Goal: Task Accomplishment & Management: Manage account settings

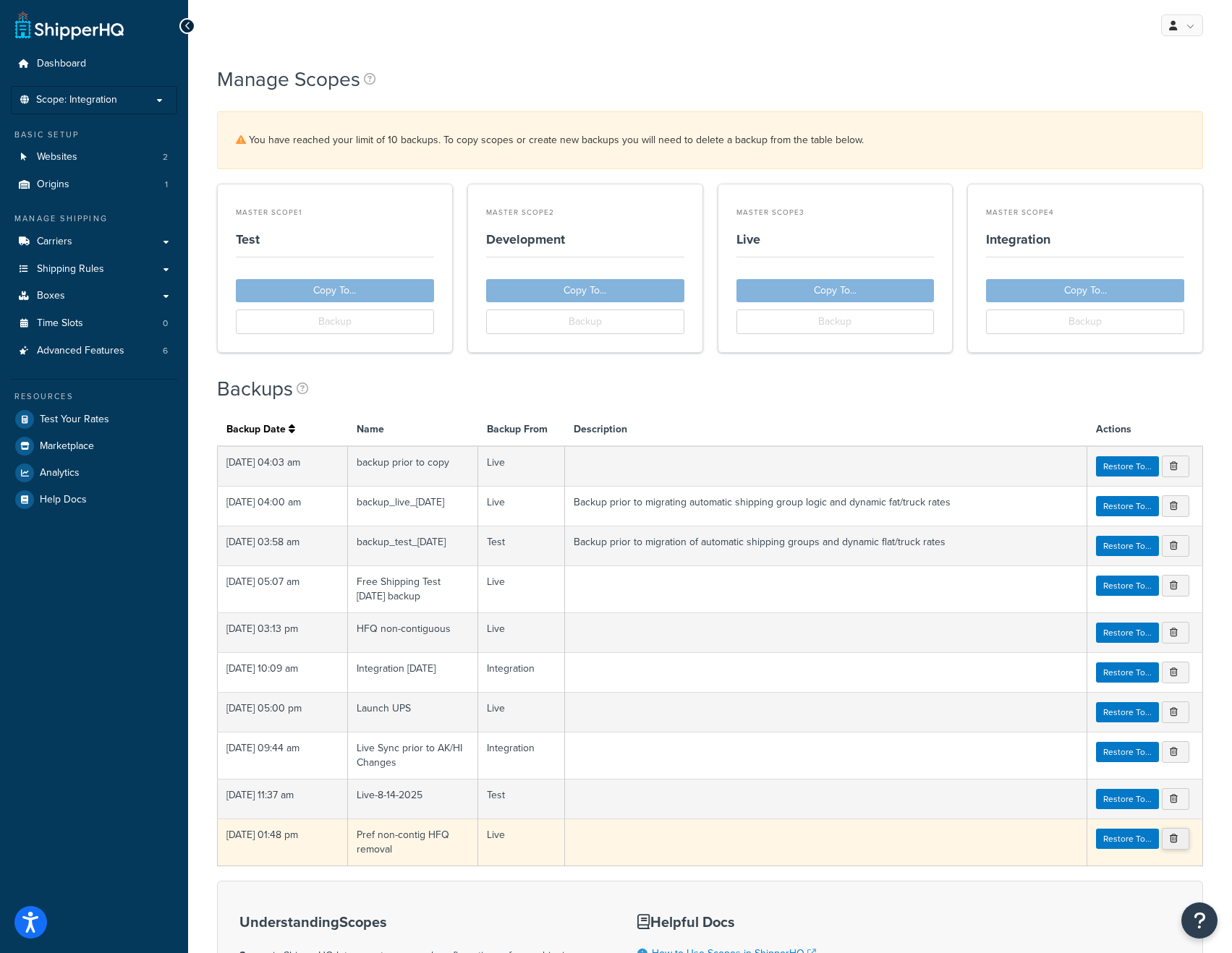
click at [1179, 842] on link at bounding box center [1176, 840] width 28 height 22
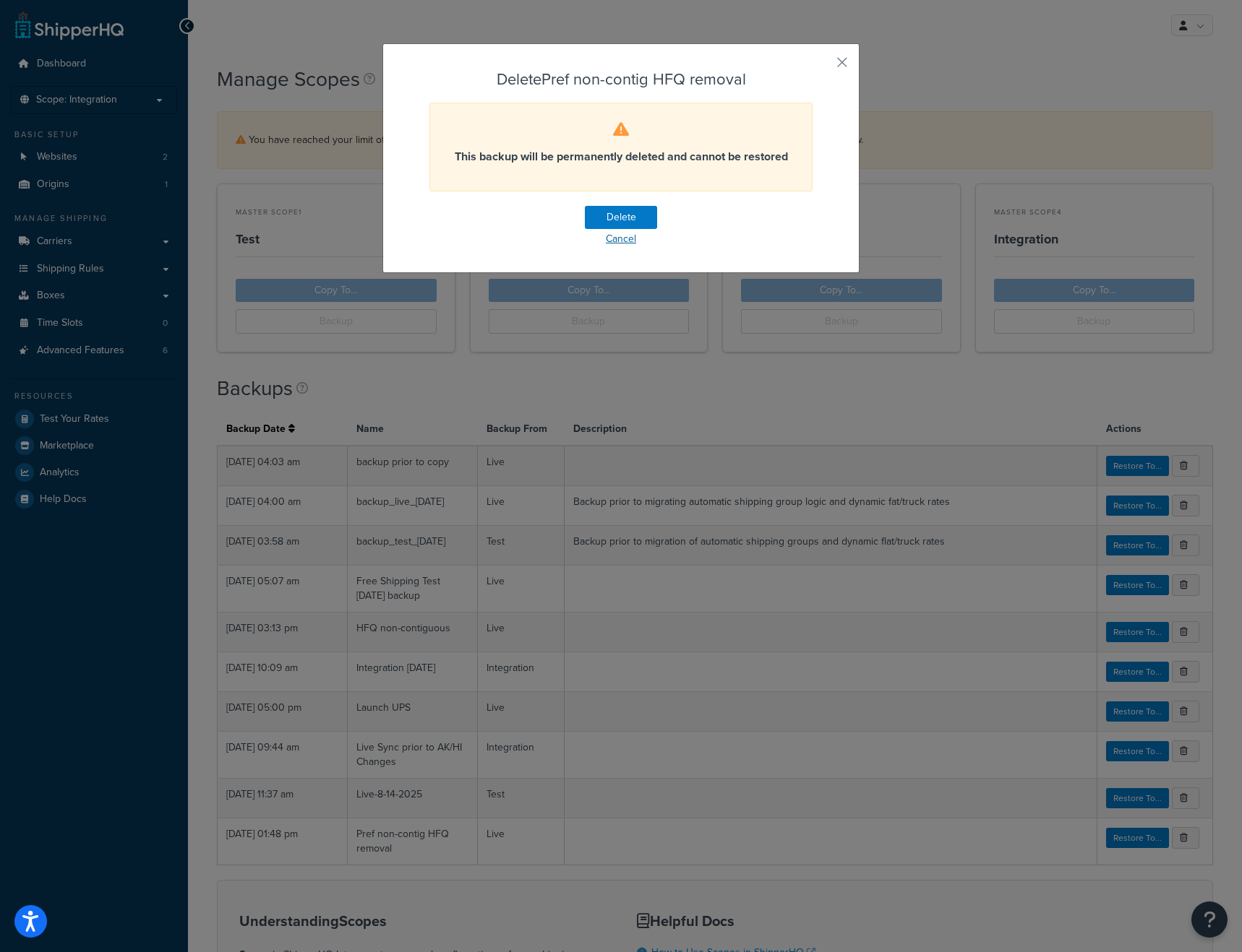
click at [627, 239] on link "Cancel" at bounding box center [621, 238] width 383 height 21
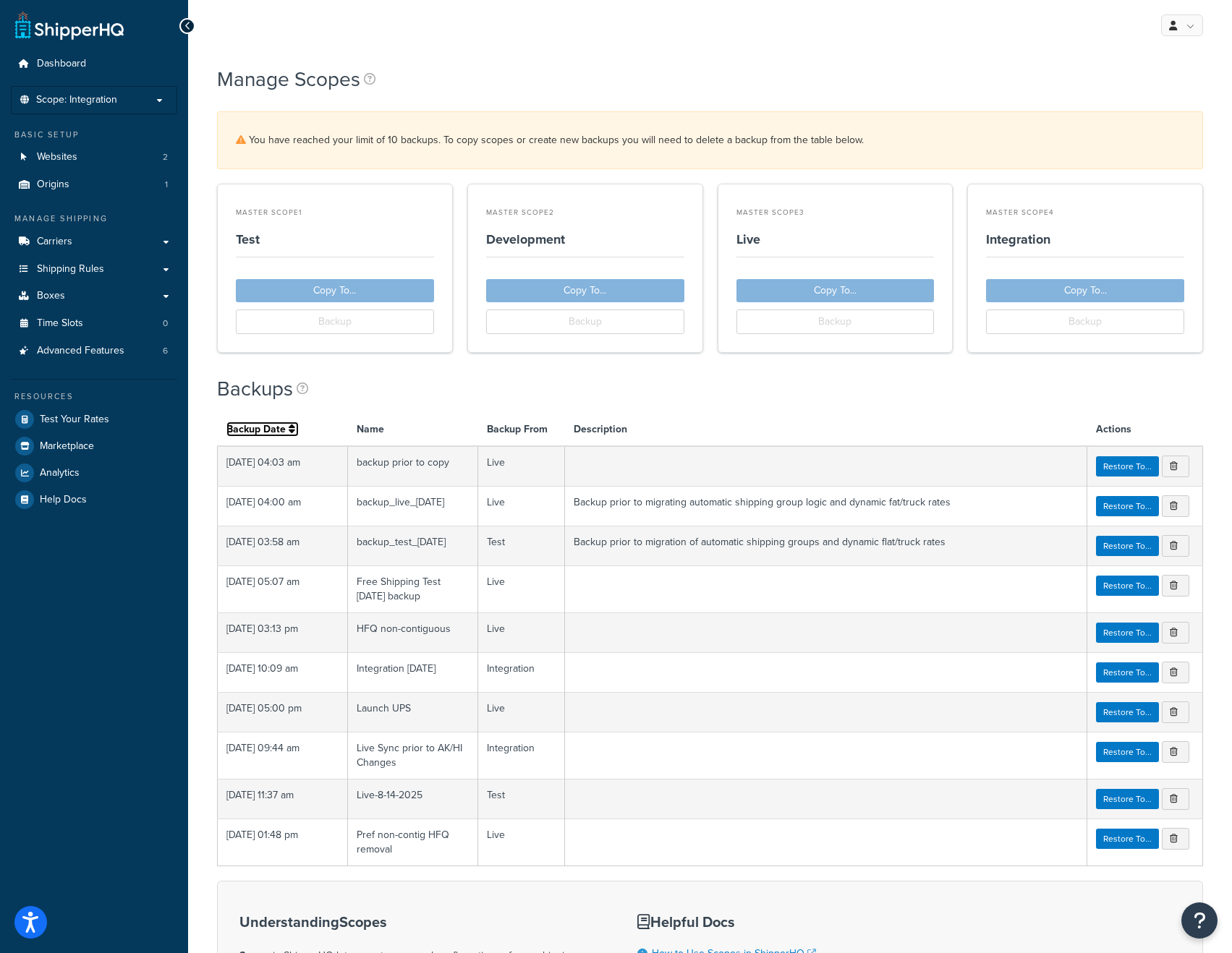
click at [289, 425] on icon at bounding box center [292, 429] width 7 height 10
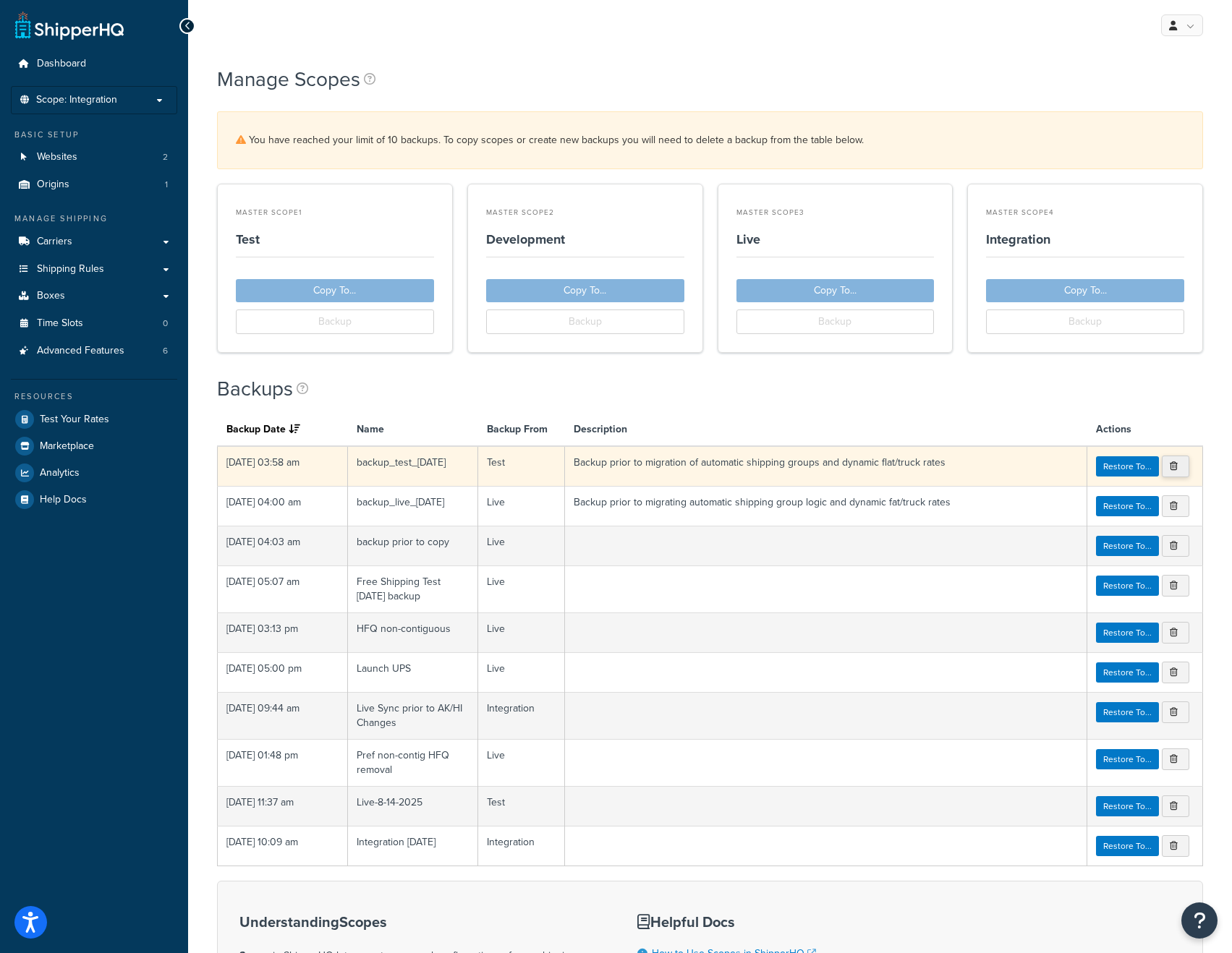
click at [1177, 462] on link at bounding box center [1176, 467] width 28 height 22
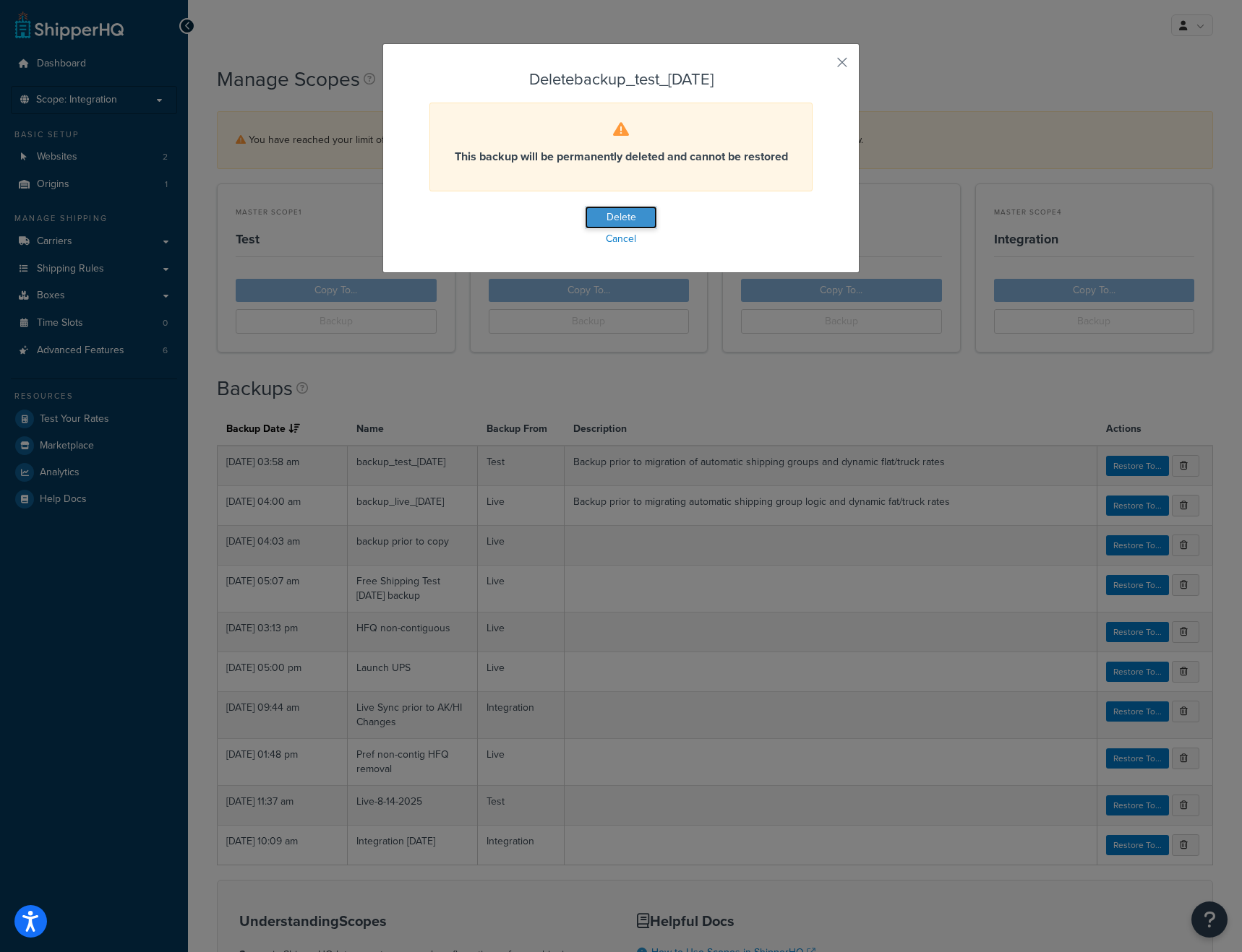
click at [646, 221] on button "Delete" at bounding box center [620, 217] width 72 height 23
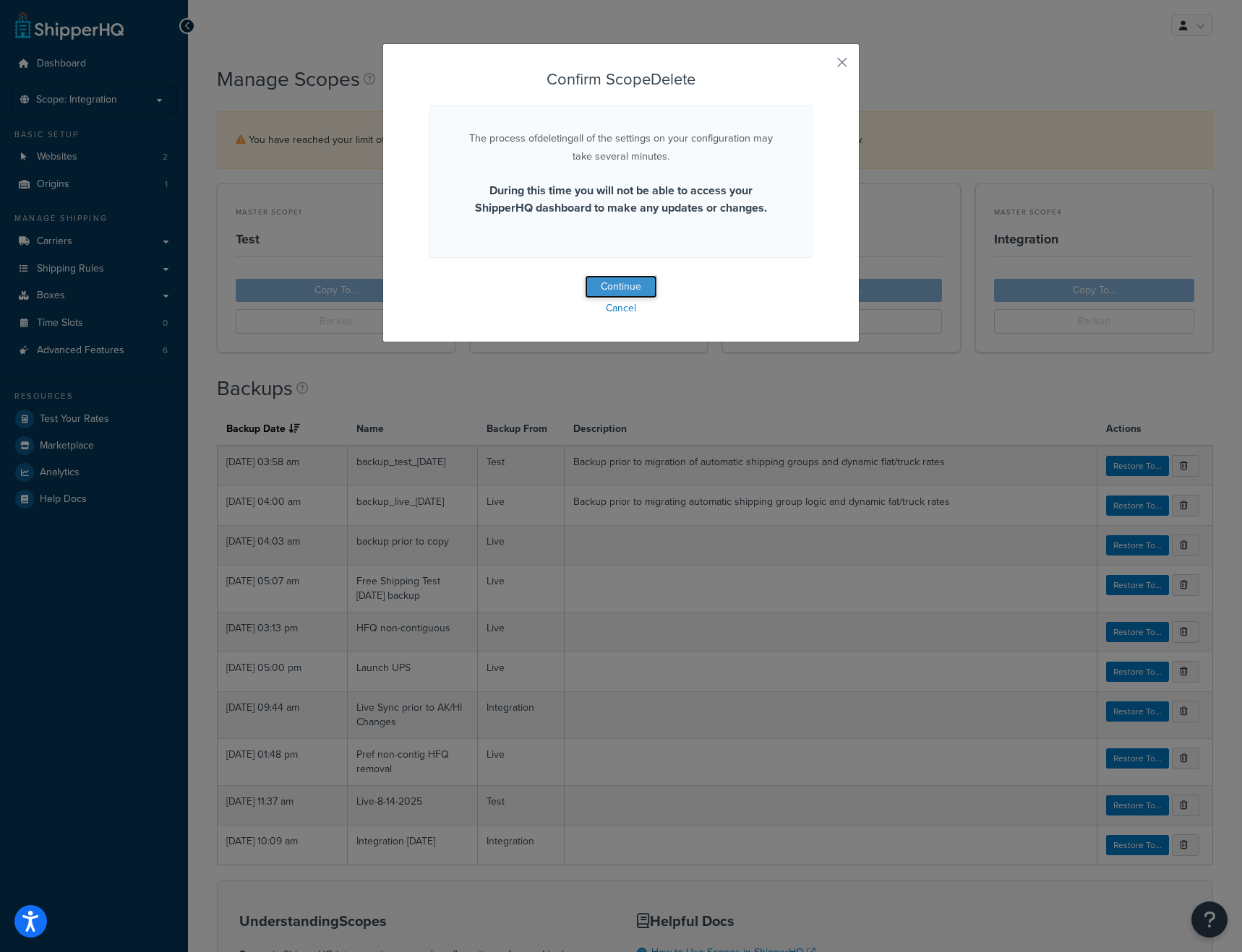
click at [624, 289] on button "Continue" at bounding box center [620, 286] width 72 height 23
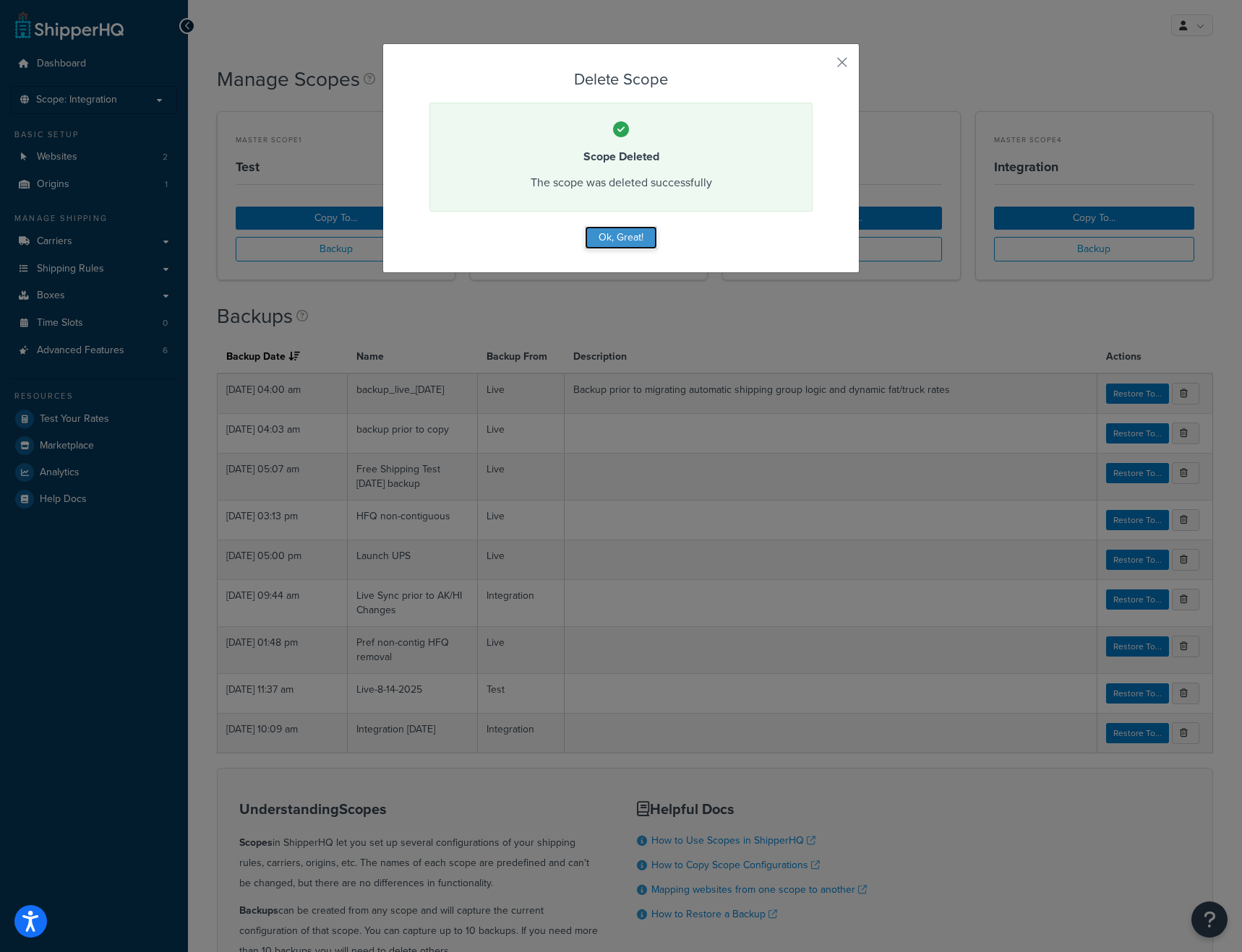
click at [633, 238] on button "Ok, Great!" at bounding box center [620, 237] width 72 height 23
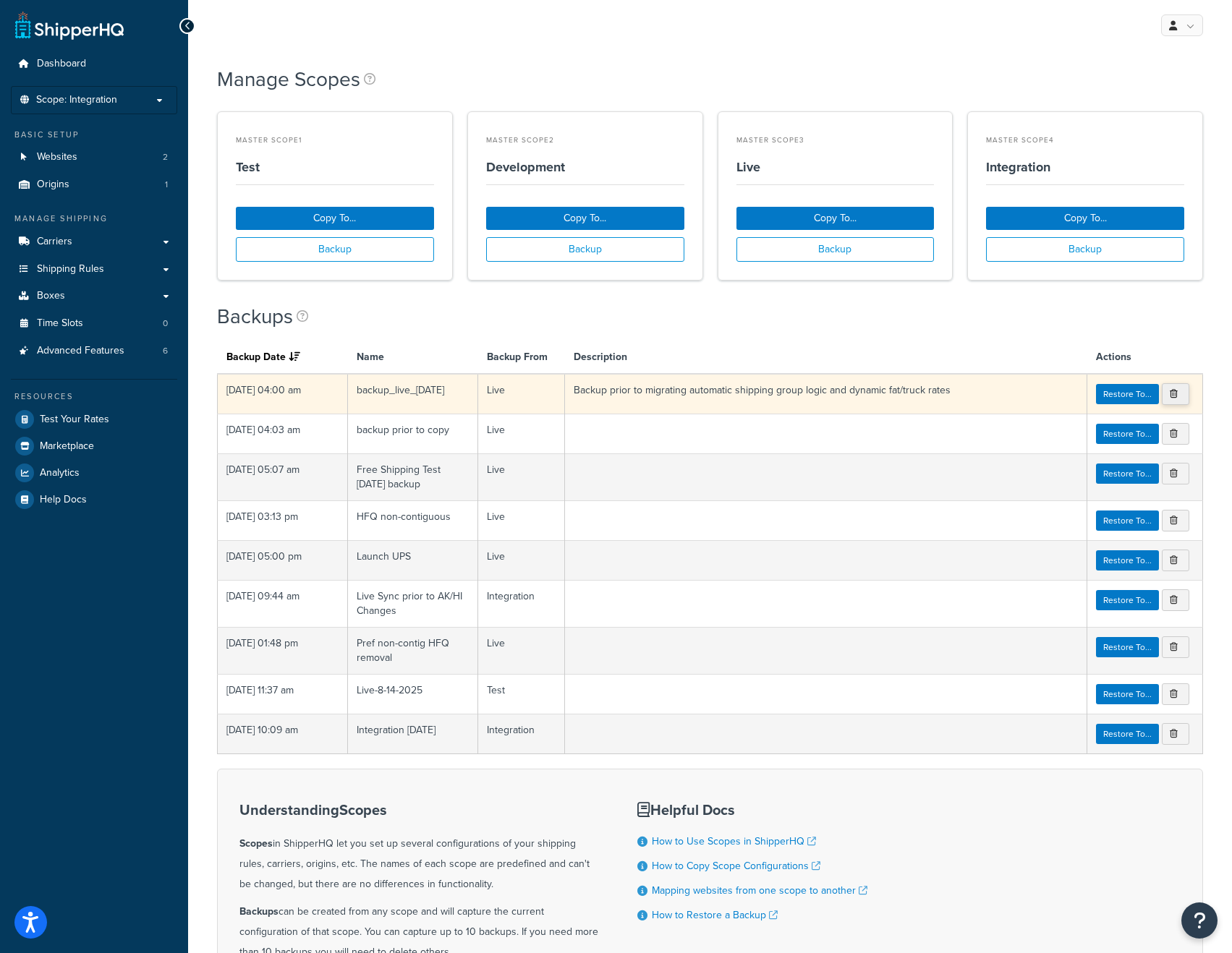
click at [1179, 393] on link at bounding box center [1176, 395] width 28 height 22
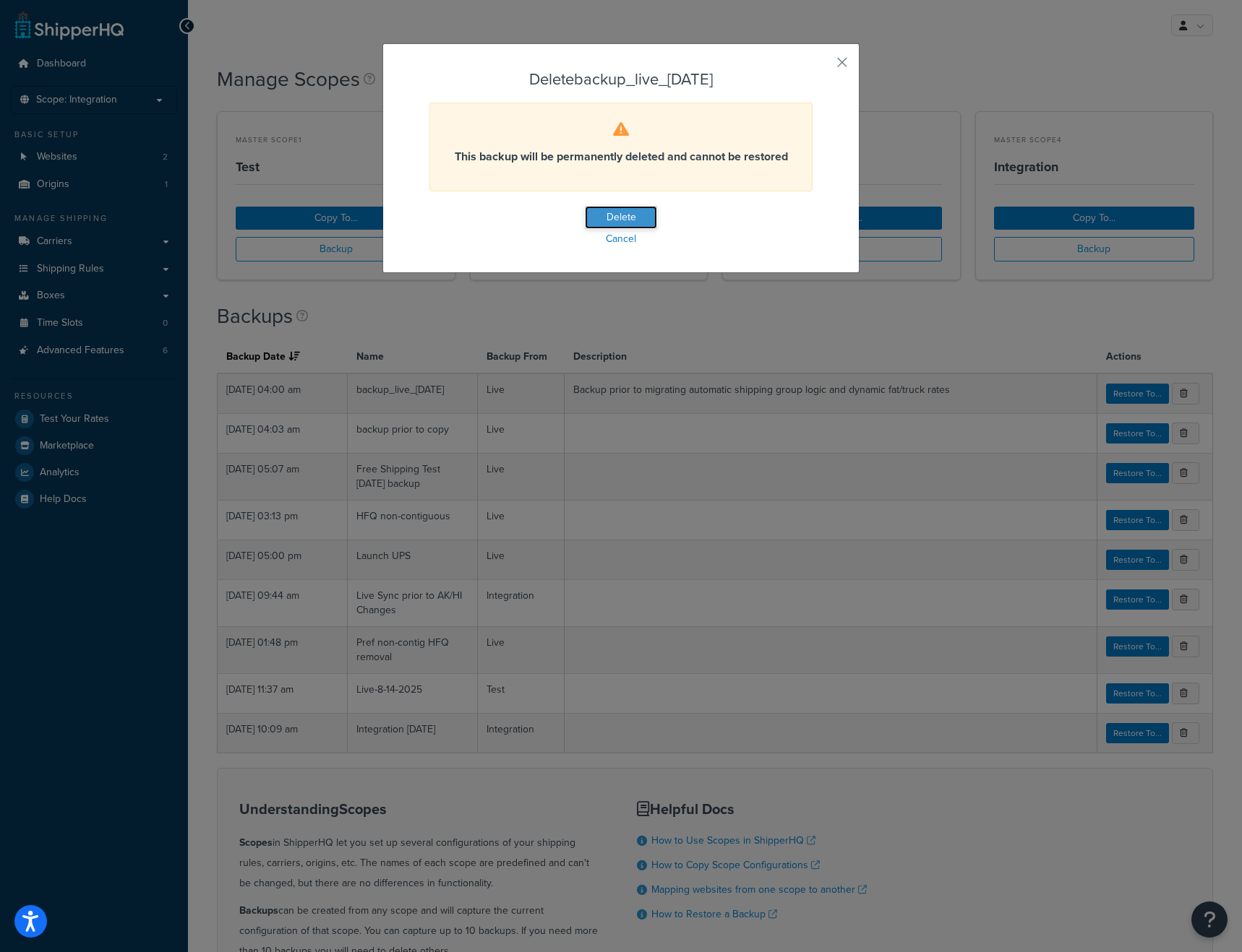
click at [616, 218] on button "Delete" at bounding box center [620, 217] width 72 height 23
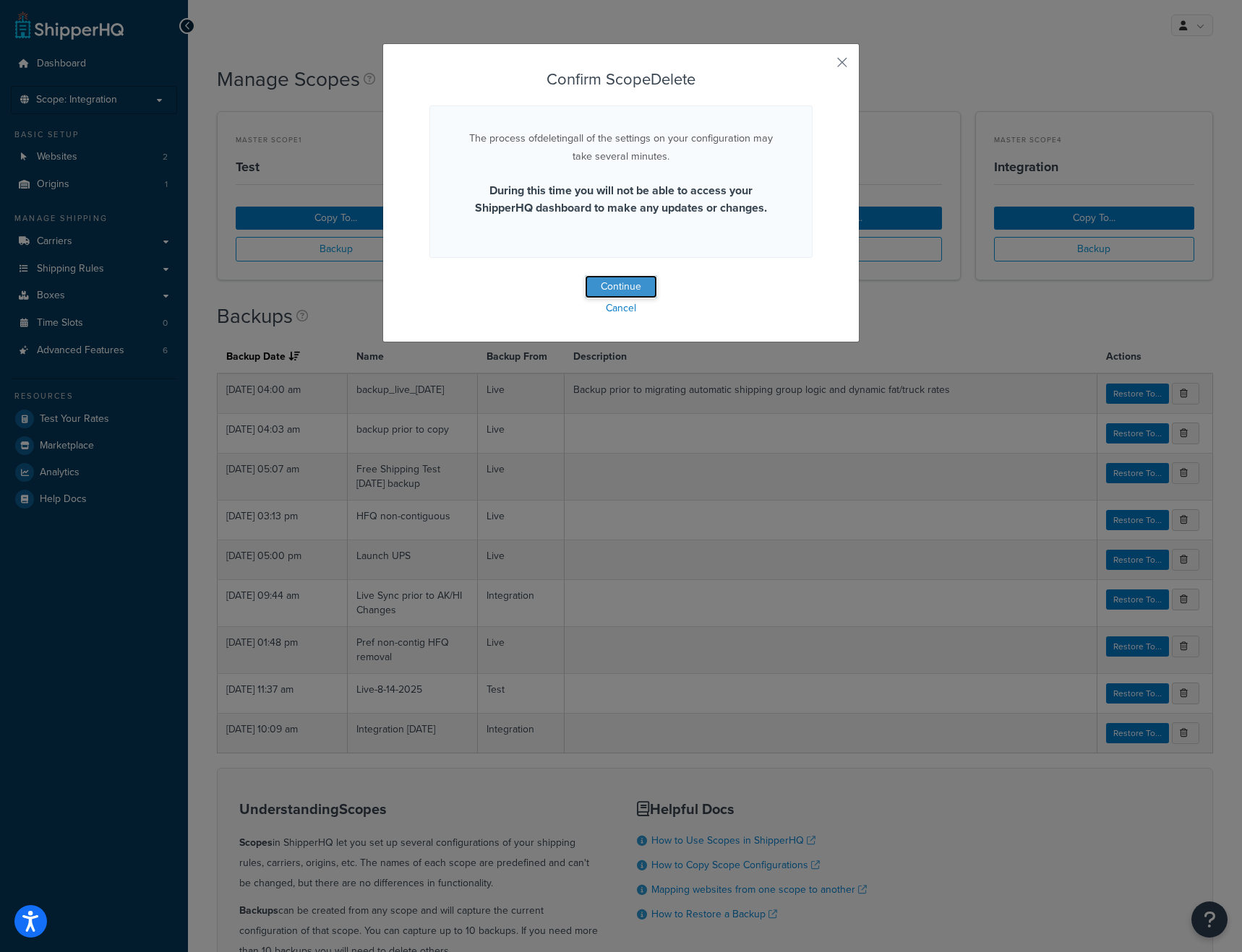
click at [623, 287] on button "Continue" at bounding box center [620, 286] width 72 height 23
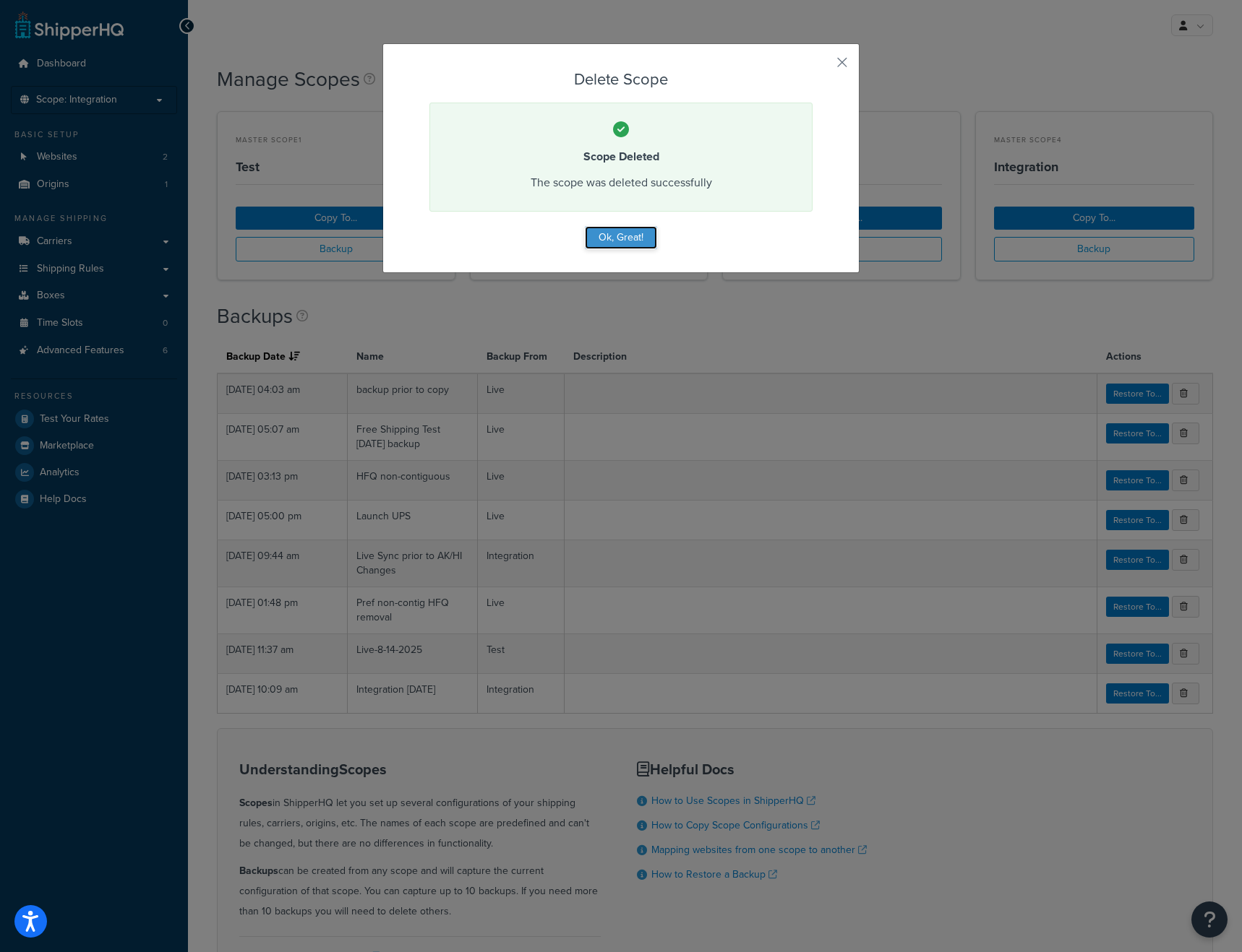
click at [628, 238] on button "Ok, Great!" at bounding box center [620, 237] width 72 height 23
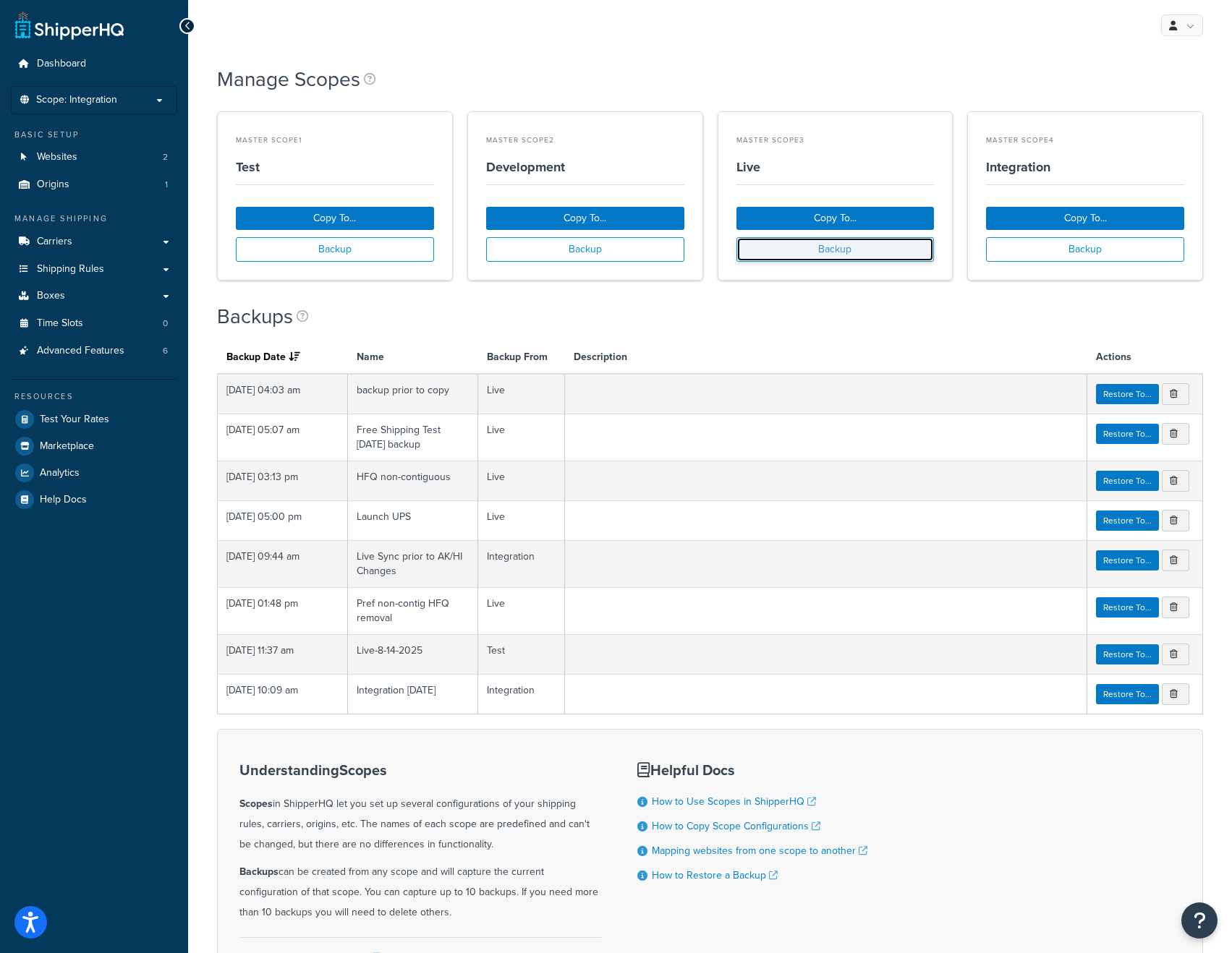
click at [838, 251] on button "Backup" at bounding box center [834, 249] width 198 height 25
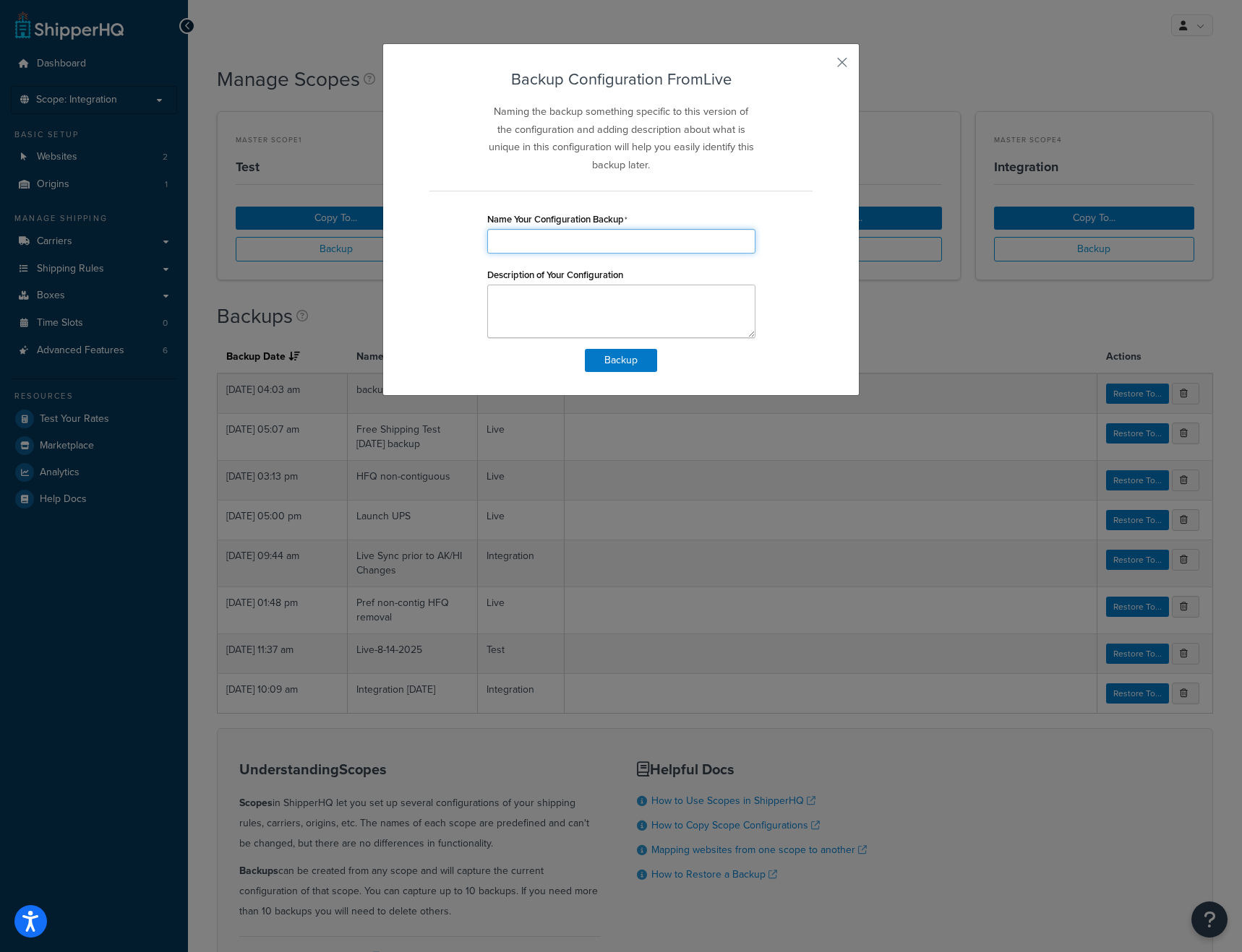
click at [540, 239] on input "Name Your Configuration Backup" at bounding box center [621, 240] width 268 height 25
type input "Live Backup Before Fedex"
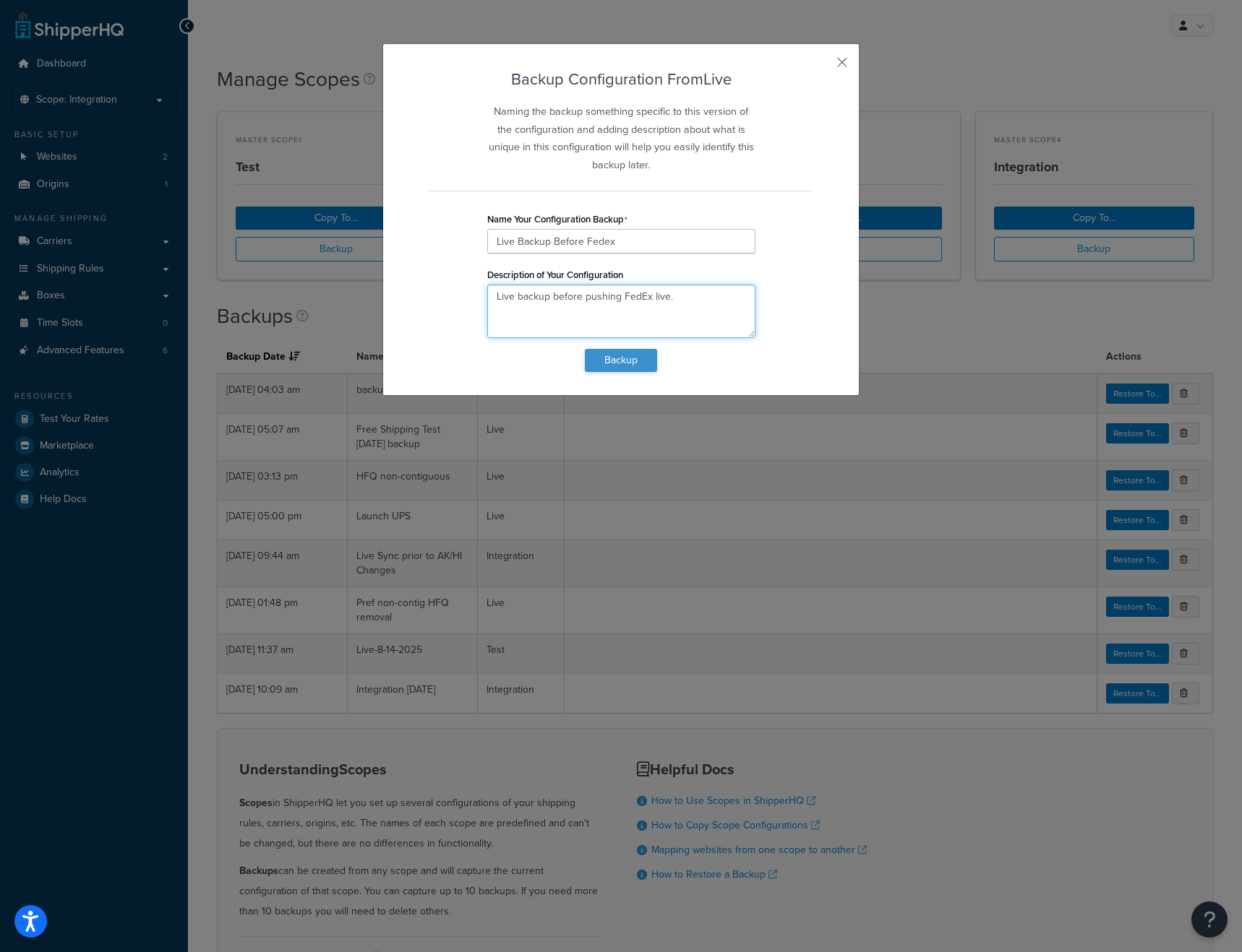
type textarea "Live backup before pushing FedEx live."
click at [616, 372] on button "Backup" at bounding box center [620, 360] width 72 height 23
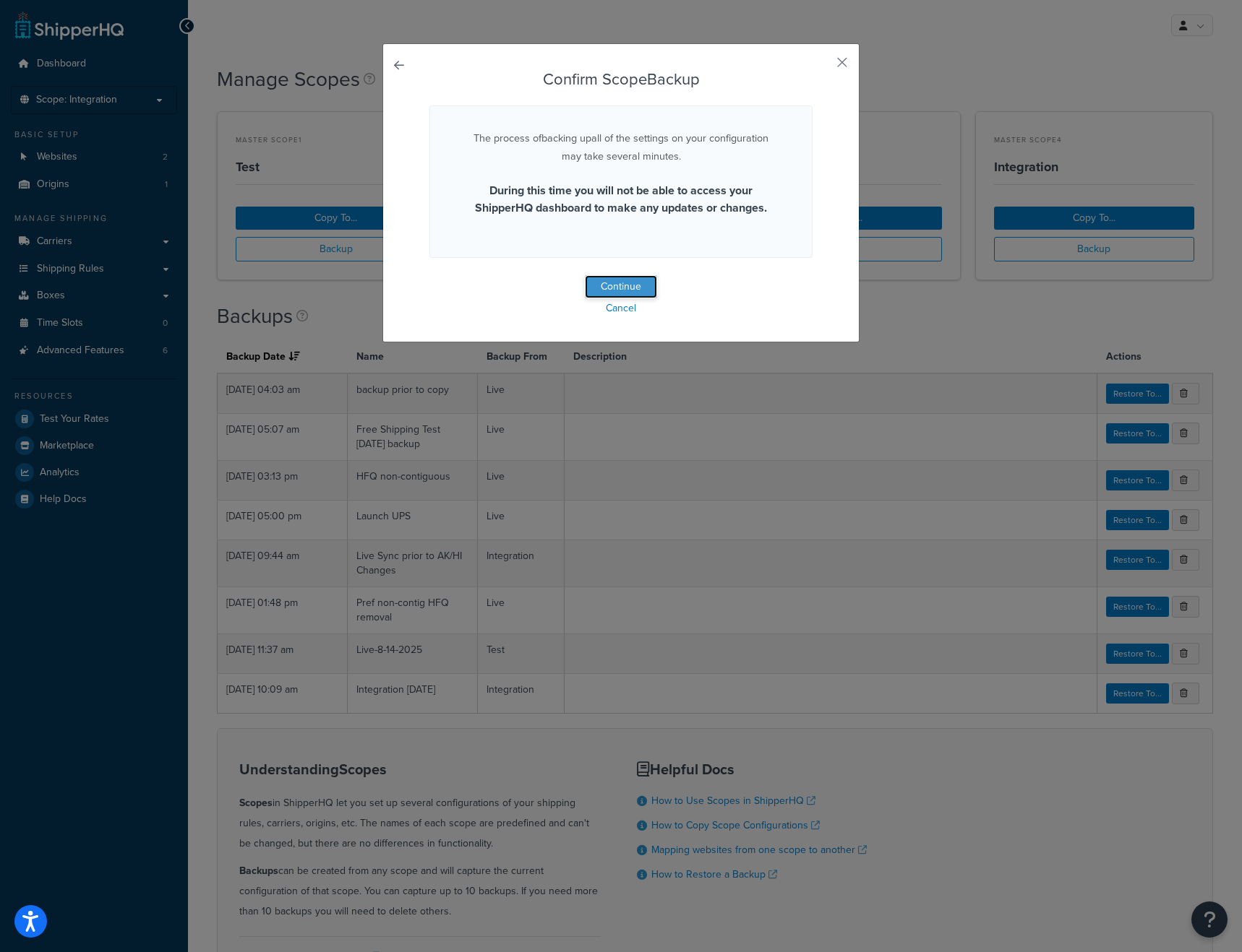
click at [626, 291] on button "Continue" at bounding box center [620, 286] width 72 height 23
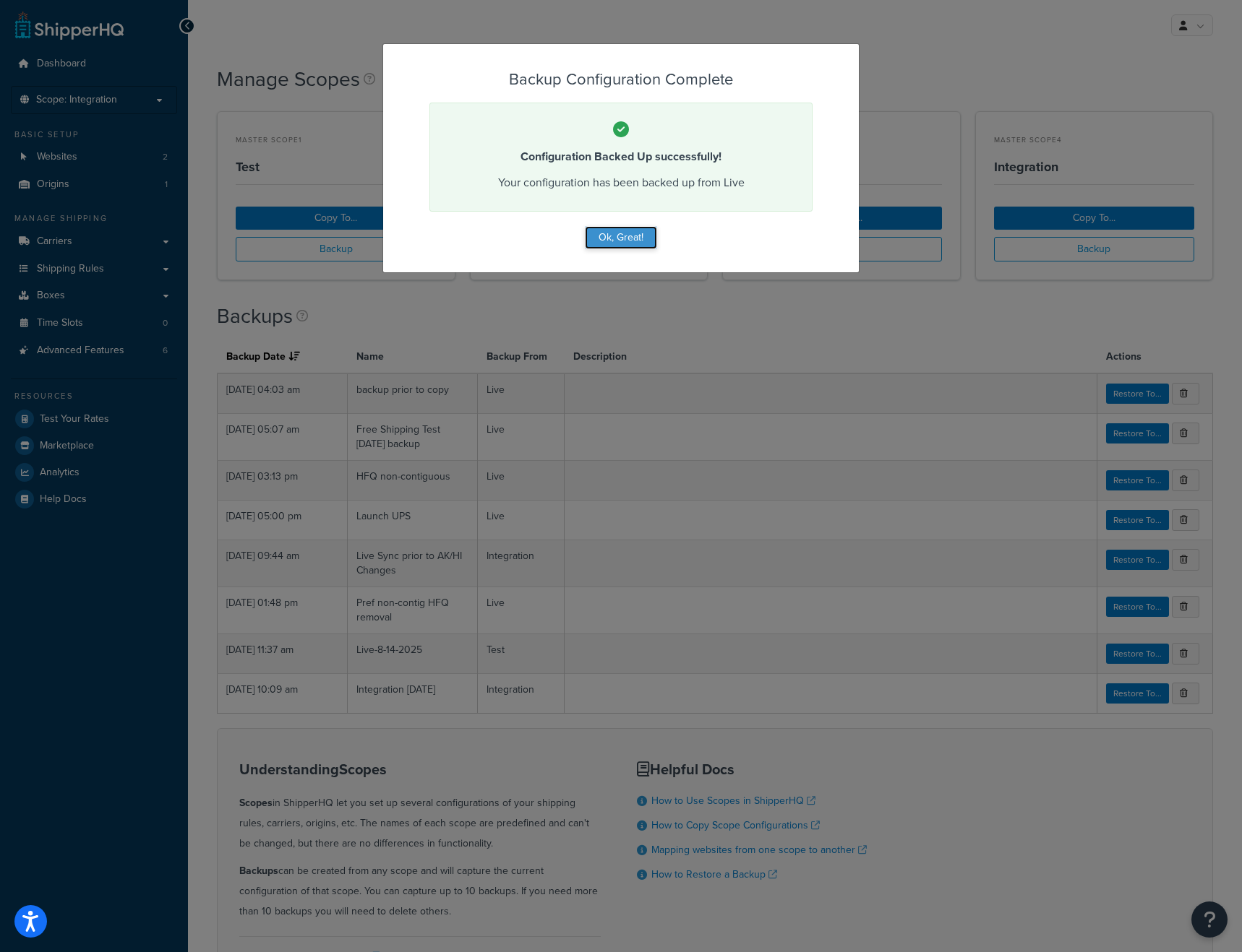
click at [630, 236] on button "Ok, Great!" at bounding box center [620, 237] width 72 height 23
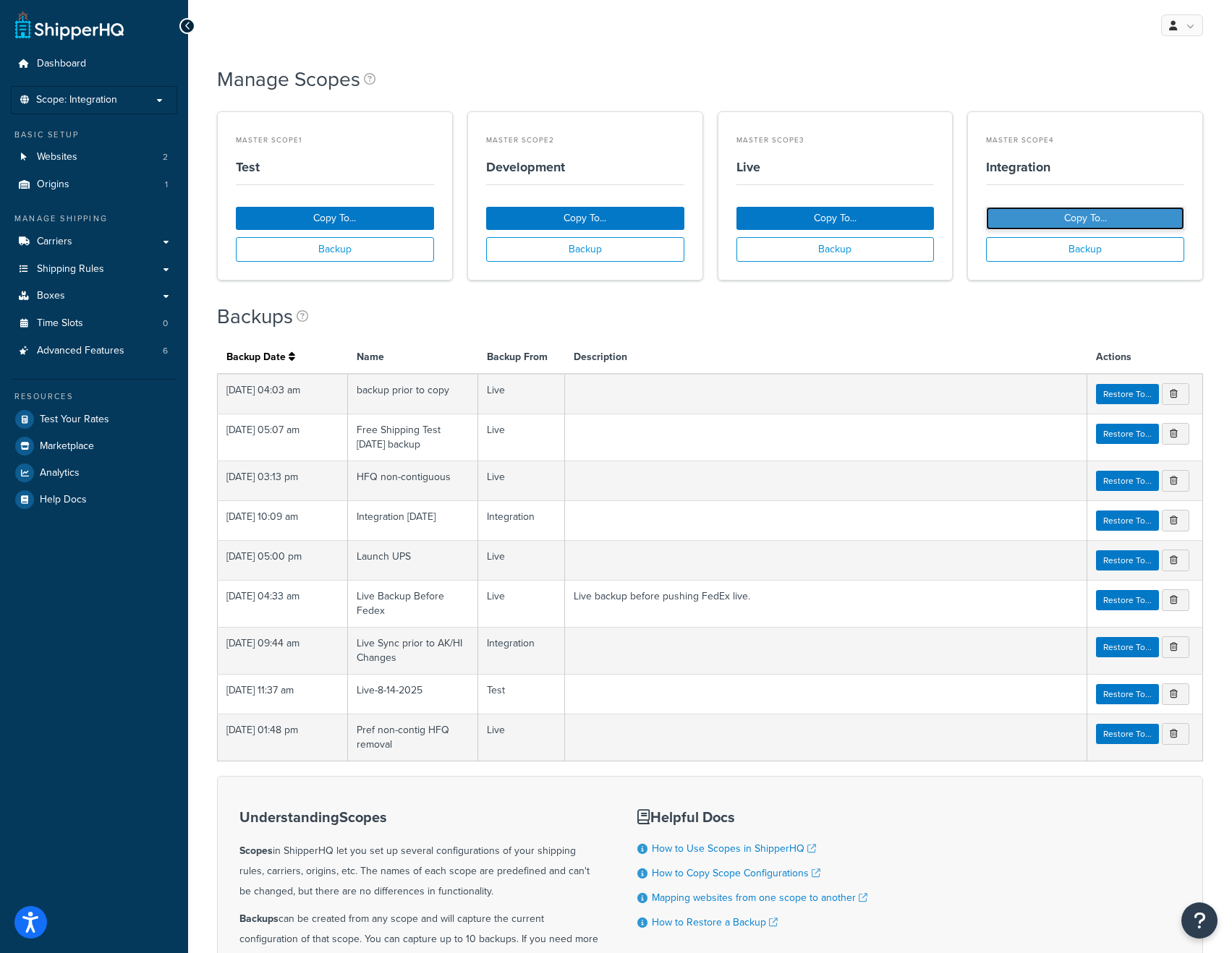
click at [1091, 220] on button "Copy To..." at bounding box center [1084, 218] width 198 height 23
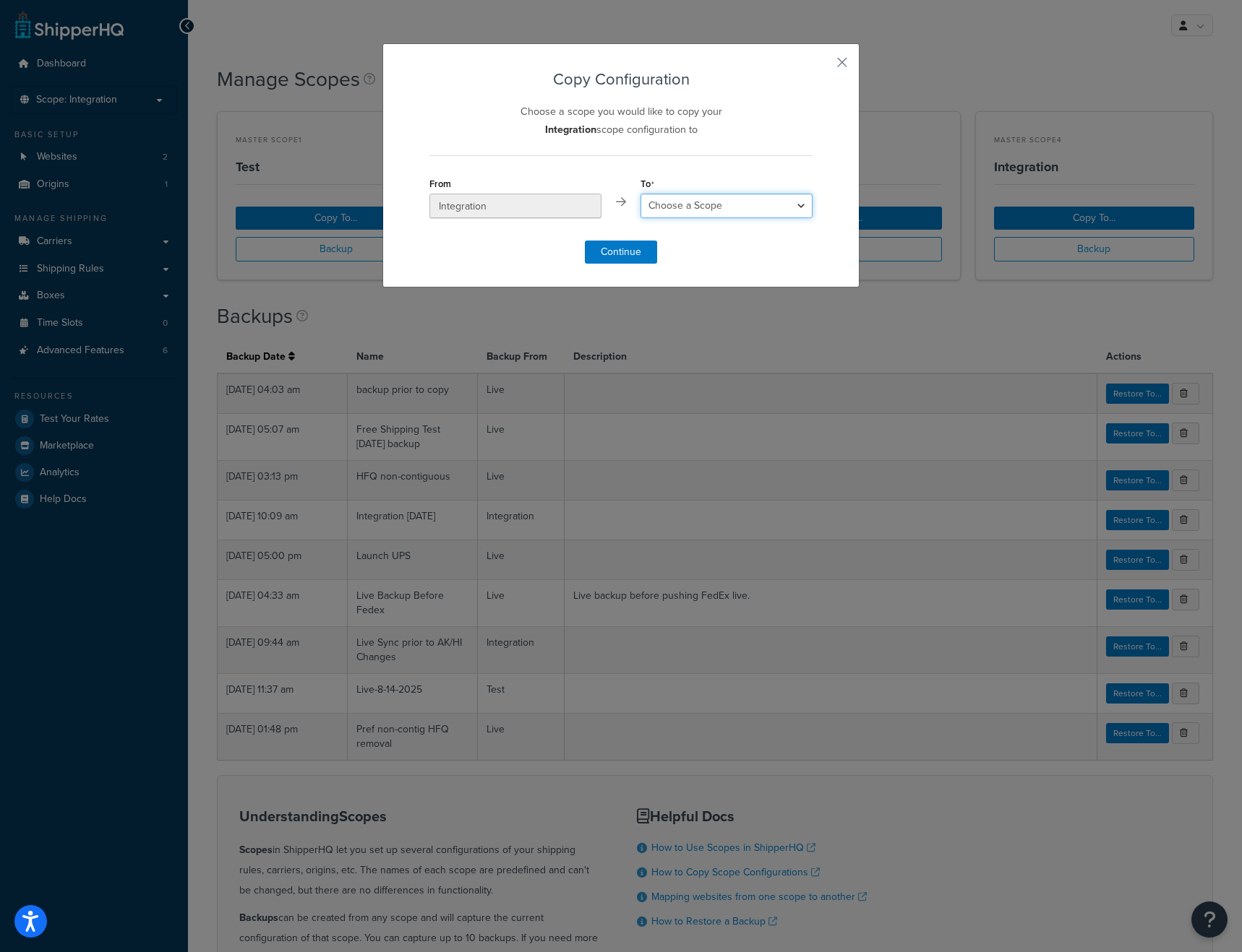
click at [719, 215] on select "Choose a Scope Test Development Live" at bounding box center [726, 205] width 172 height 25
select select "213236"
click at [641, 193] on select "Choose a Scope Test Development Live" at bounding box center [726, 205] width 172 height 25
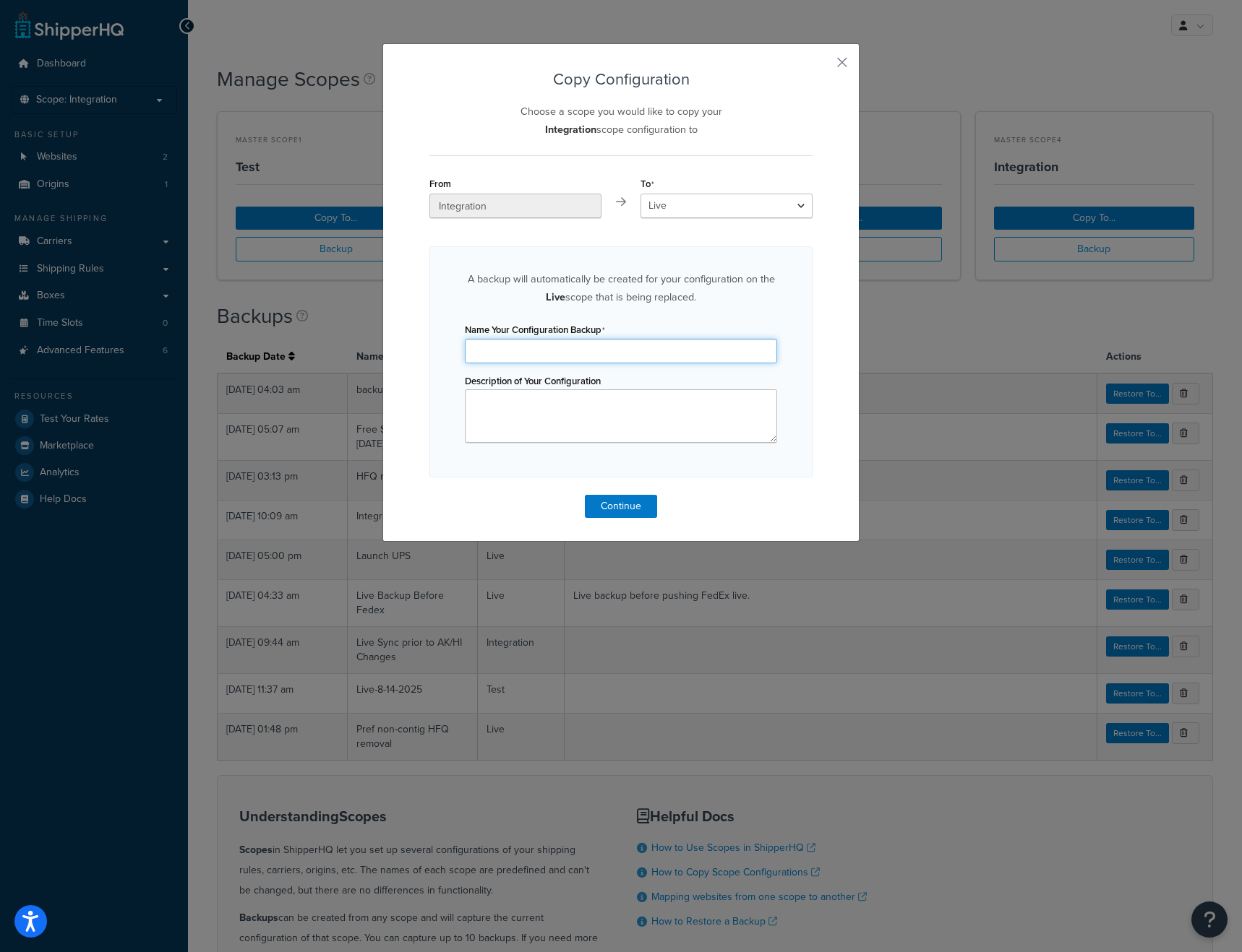
click at [508, 349] on input "Name Your Configuration Backup" at bounding box center [620, 351] width 312 height 25
click at [483, 350] on input "PreFedex Switch" at bounding box center [620, 351] width 312 height 25
drag, startPoint x: 561, startPoint y: 354, endPoint x: 412, endPoint y: 346, distance: 149.2
click at [412, 346] on div "Copy Configuration Choose a scope you would like to copy your Integration scope…" at bounding box center [621, 293] width 477 height 499
type input "Pre Fedex Switch"
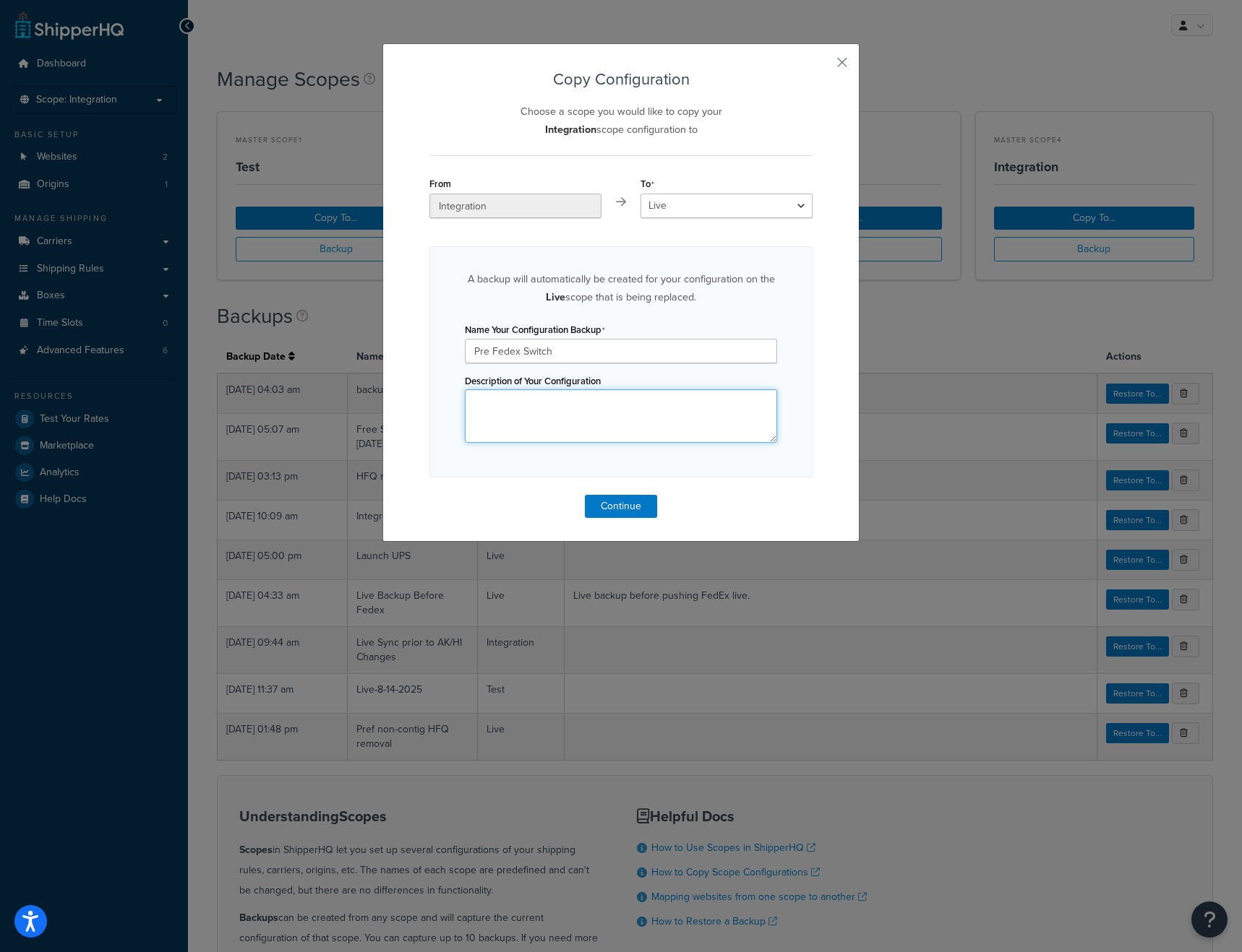
click at [480, 396] on textarea "Description of Your Configuration" at bounding box center [620, 416] width 312 height 53
paste textarea "Pre Fedex Switch"
type textarea "Pre Fedex Switch"
click at [638, 508] on button "Continue" at bounding box center [620, 506] width 72 height 23
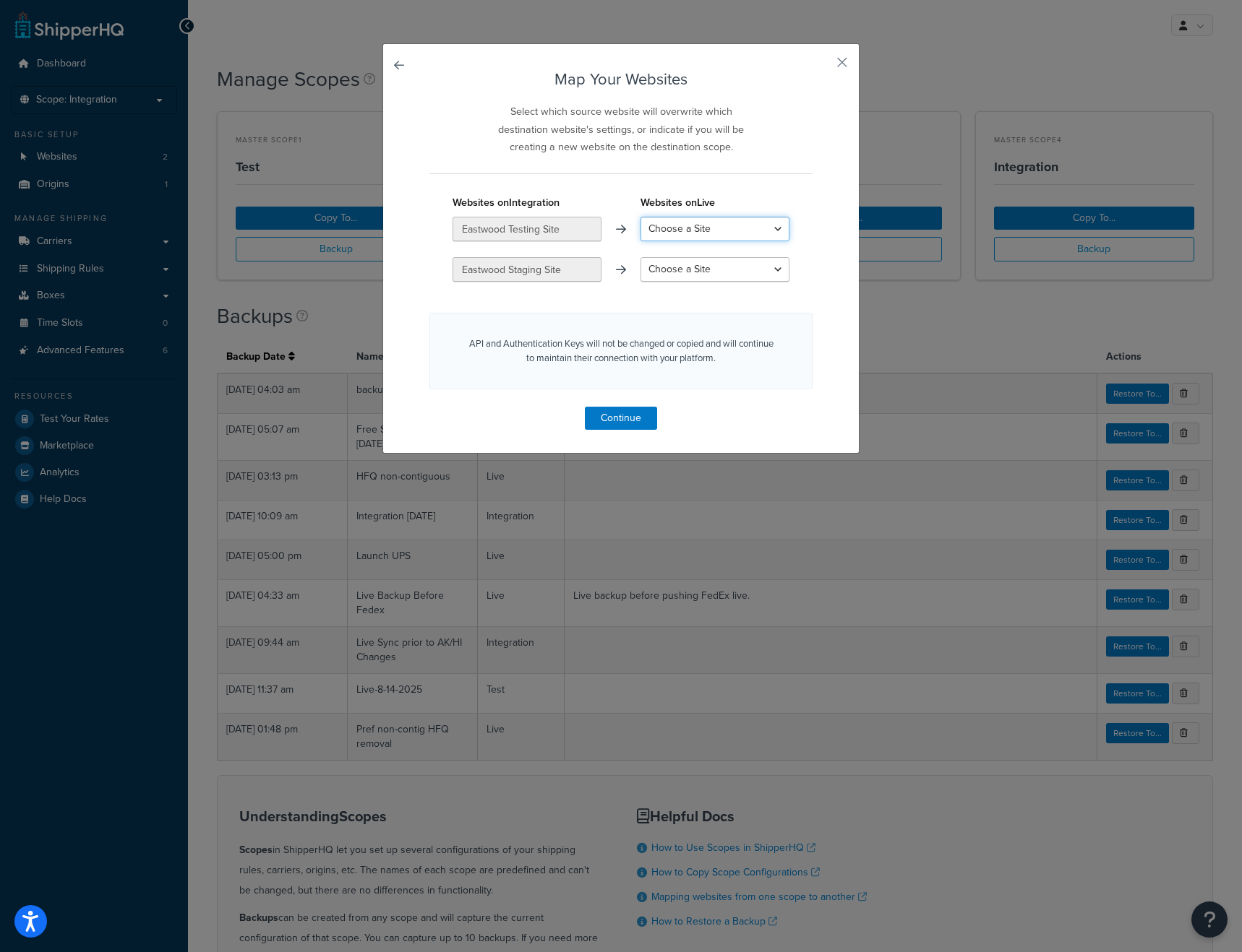
click at [778, 233] on select "Choose a Site Eastwood Live Site Create a New Site" at bounding box center [715, 229] width 149 height 25
select select "Eastwood Live Site"
click at [641, 217] on select "Choose a Site Eastwood Live Site Create a New Site" at bounding box center [715, 229] width 149 height 25
select select "create_new"
click at [727, 267] on select "Create a New Site" at bounding box center [715, 269] width 149 height 25
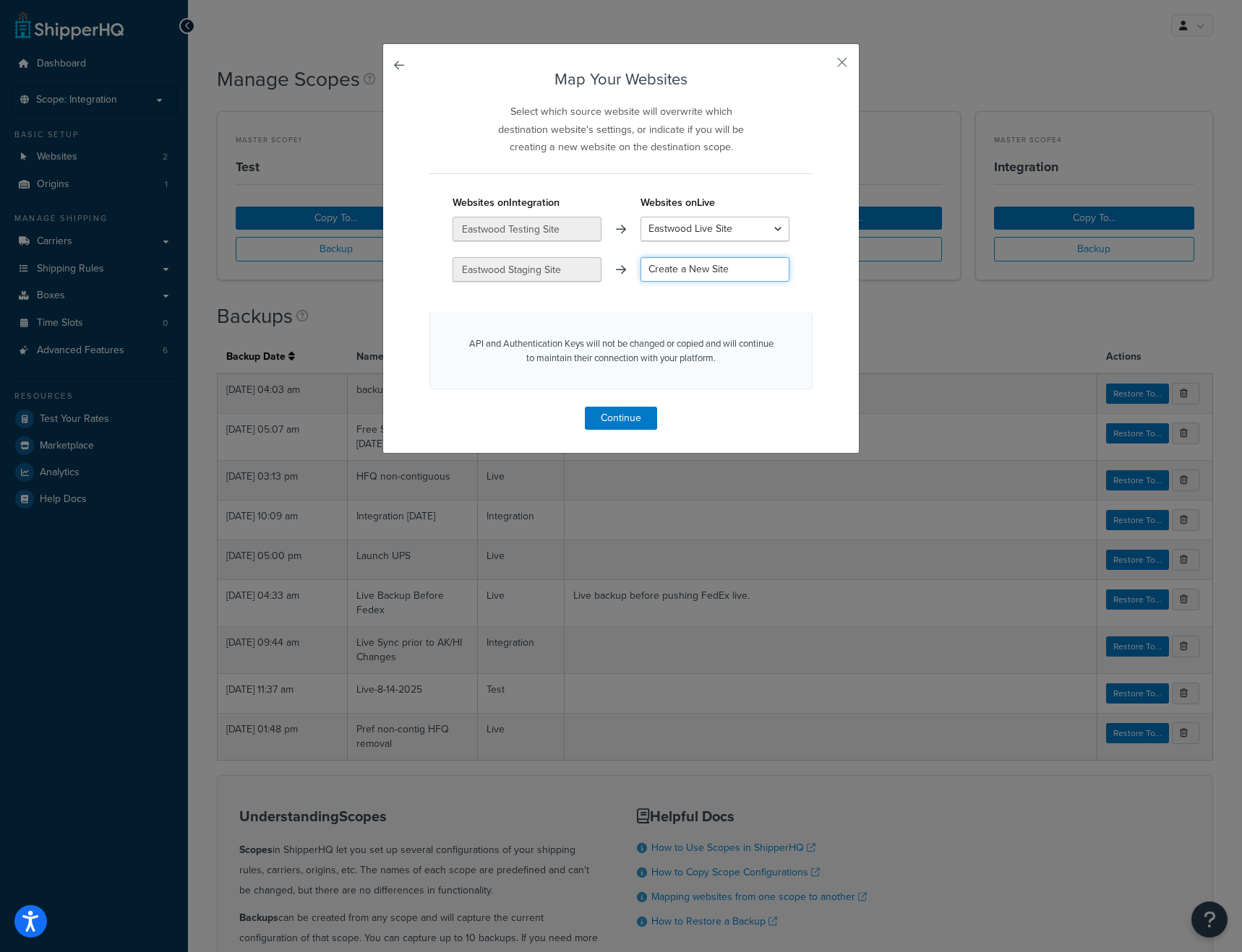
click at [738, 267] on select "Create a New Site" at bounding box center [715, 269] width 149 height 25
click at [812, 67] on button "button" at bounding box center [810, 69] width 4 height 4
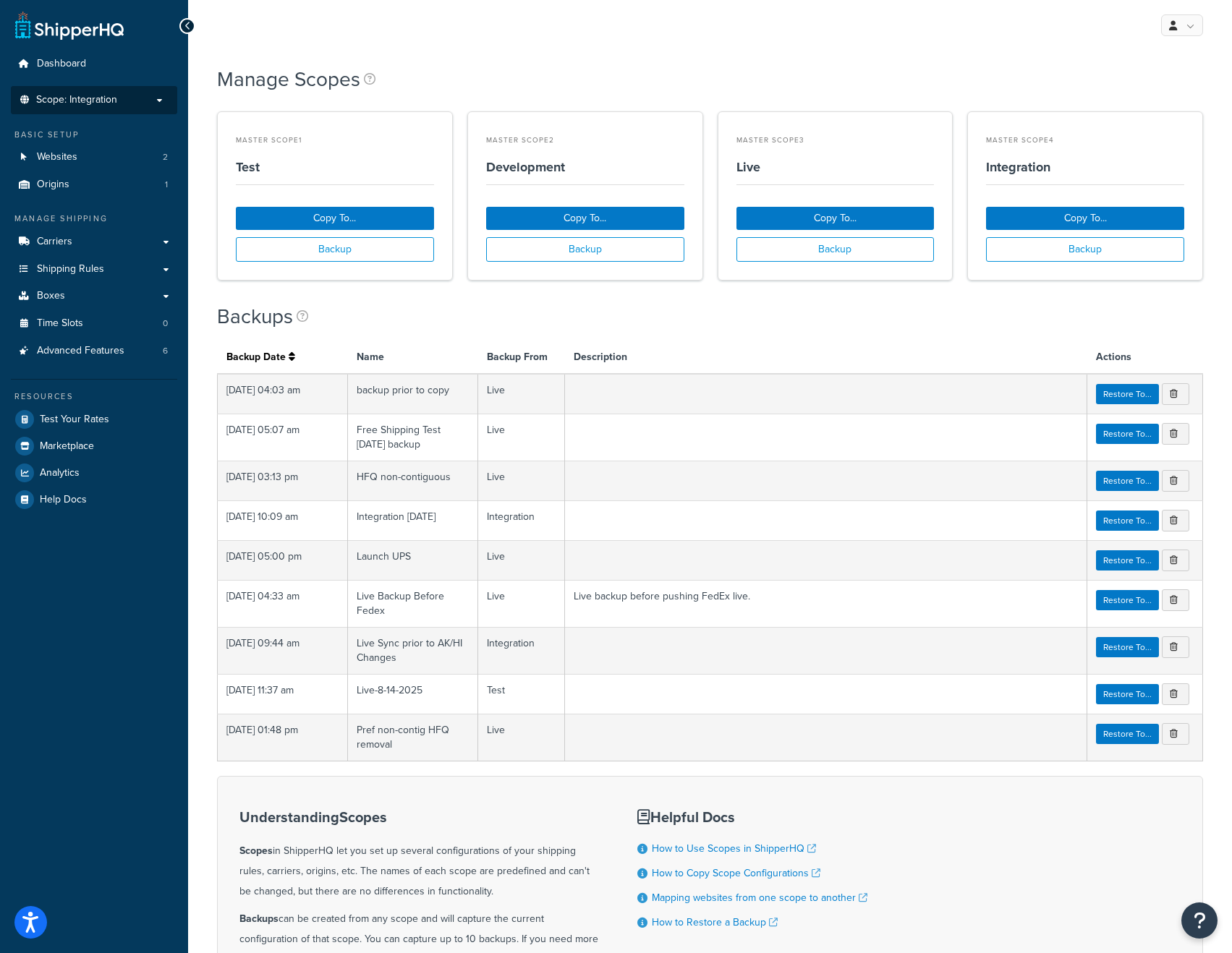
click at [114, 102] on span "Scope: Integration" at bounding box center [77, 100] width 81 height 12
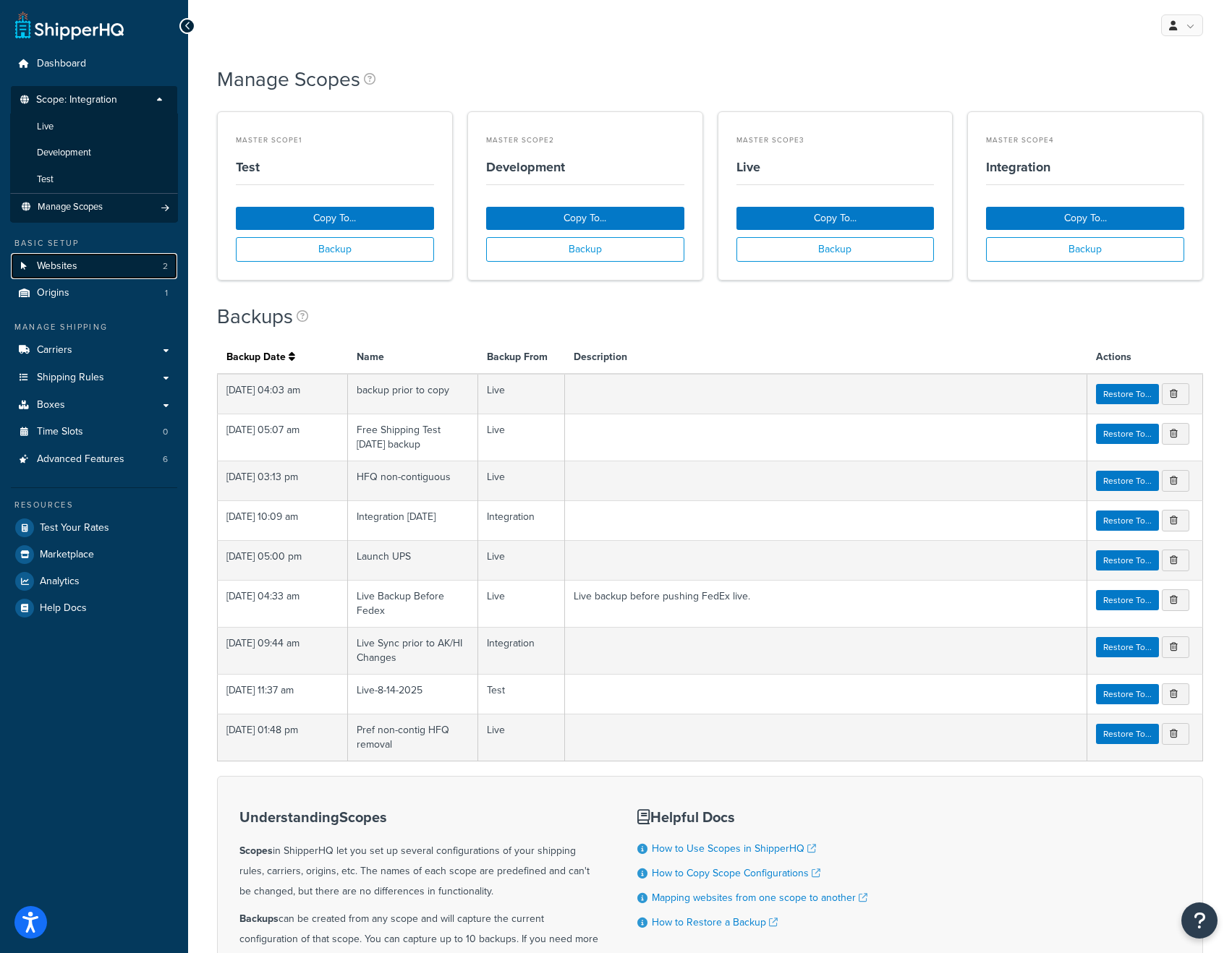
click at [75, 263] on span "Websites" at bounding box center [56, 266] width 40 height 12
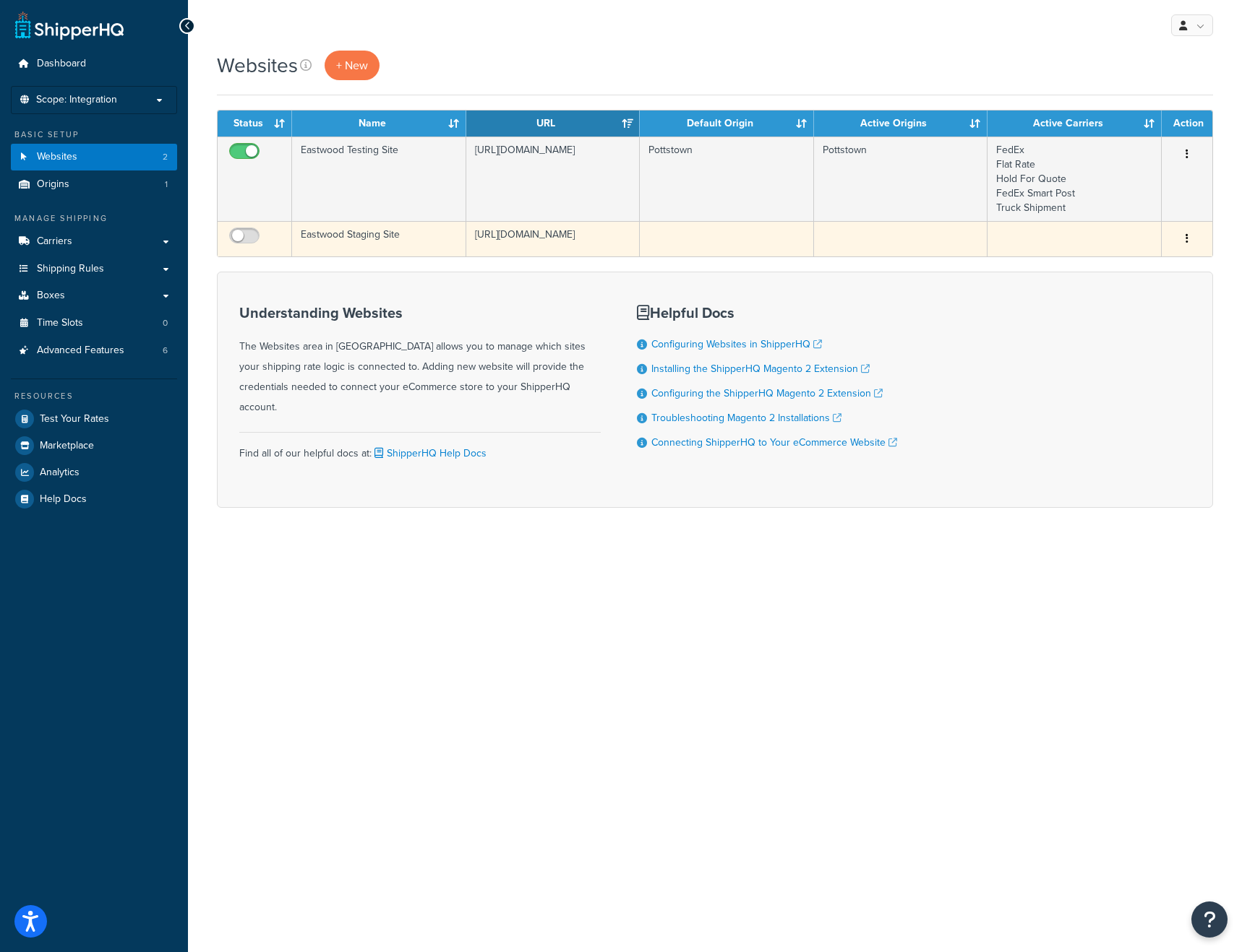
click at [1180, 238] on button "button" at bounding box center [1187, 238] width 21 height 23
click at [1114, 326] on link "Delete" at bounding box center [1129, 327] width 114 height 30
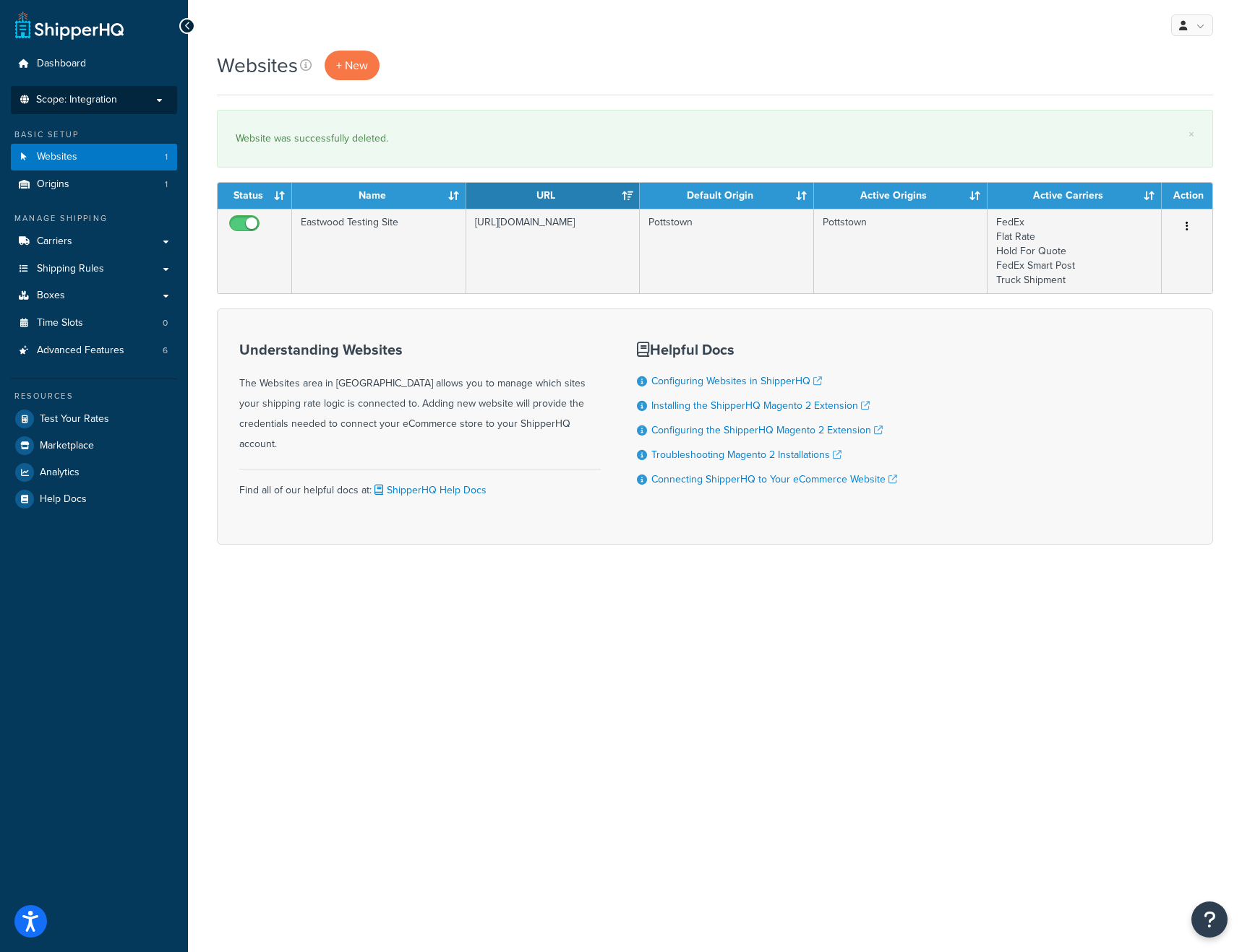
click at [80, 89] on li "Scope: Integration Live Development Test Manage Scopes" at bounding box center [94, 100] width 167 height 29
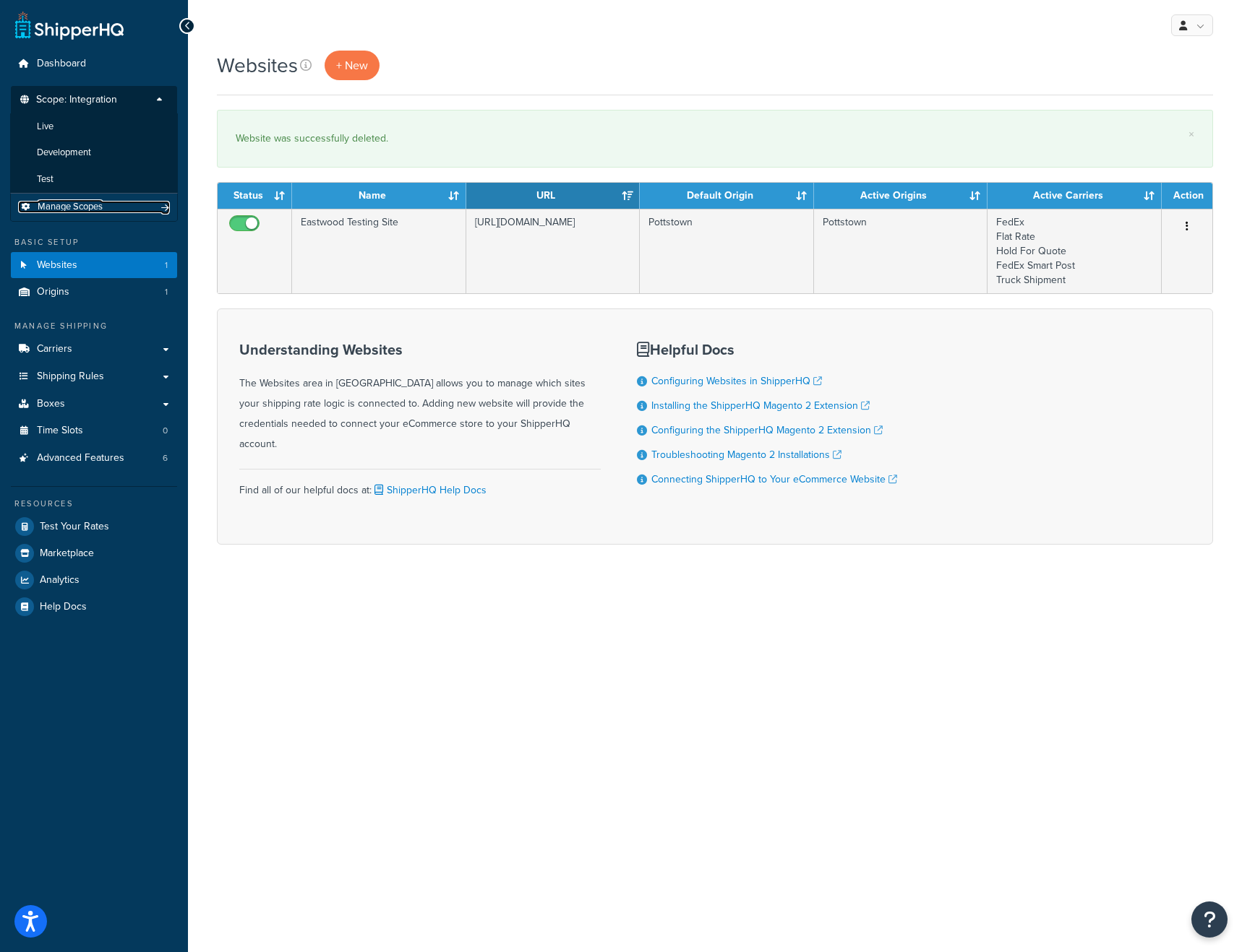
click at [95, 205] on span "Manage Scopes" at bounding box center [70, 207] width 65 height 12
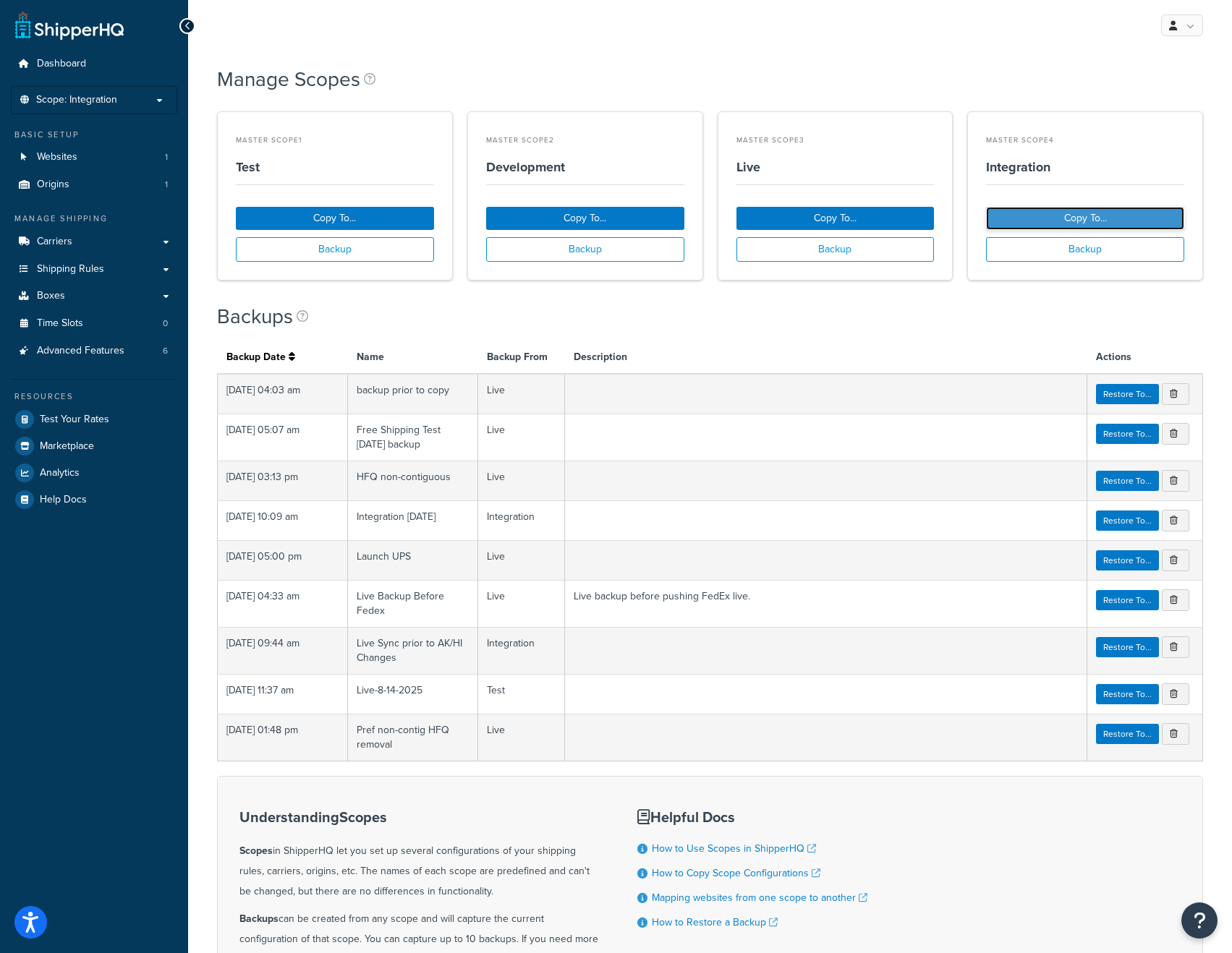
click at [1090, 220] on button "Copy To..." at bounding box center [1084, 218] width 198 height 23
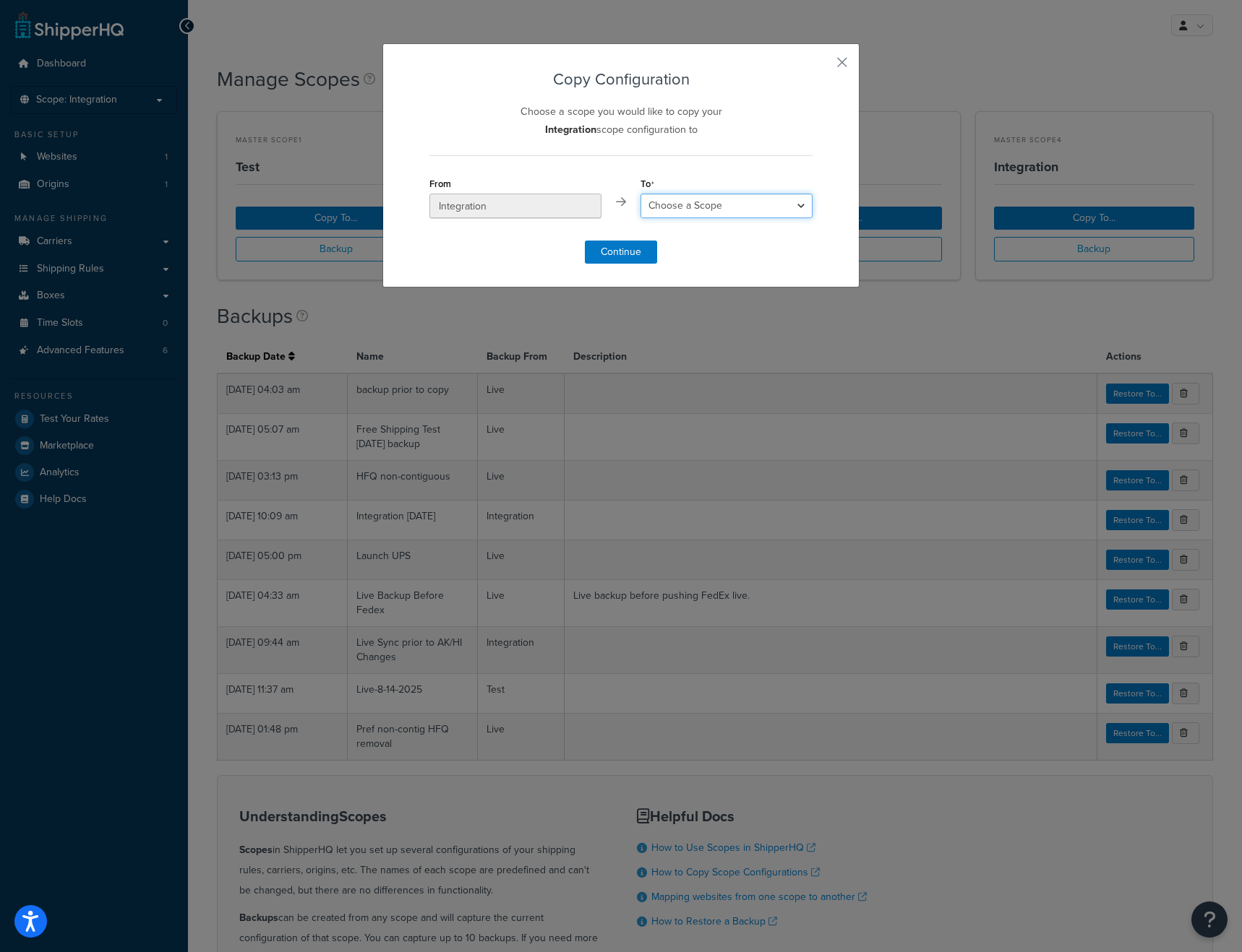
click at [727, 210] on select "Choose a Scope Test Development Live" at bounding box center [726, 205] width 172 height 25
select select "213236"
click at [641, 193] on select "Choose a Scope Test Development Live" at bounding box center [726, 205] width 172 height 25
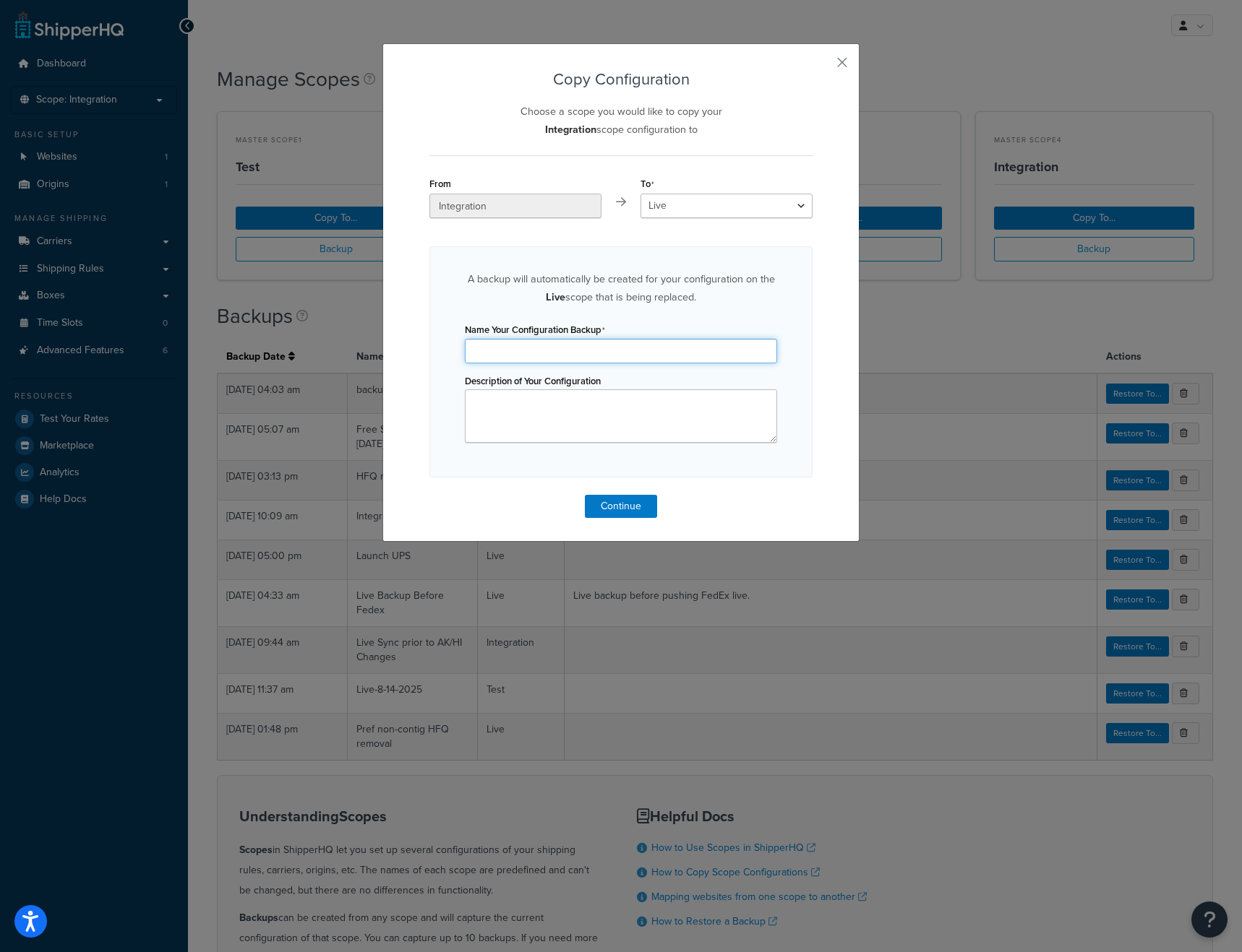
click at [493, 353] on input "Name Your Configuration Backup" at bounding box center [620, 351] width 312 height 25
drag, startPoint x: 554, startPoint y: 353, endPoint x: 457, endPoint y: 350, distance: 97.0
click at [457, 350] on div "A backup will automatically be created for your configuration on the Live scope…" at bounding box center [621, 362] width 383 height 232
type input "Pre FedEx Backup"
click at [513, 412] on textarea "Description of Your Configuration" at bounding box center [620, 416] width 312 height 53
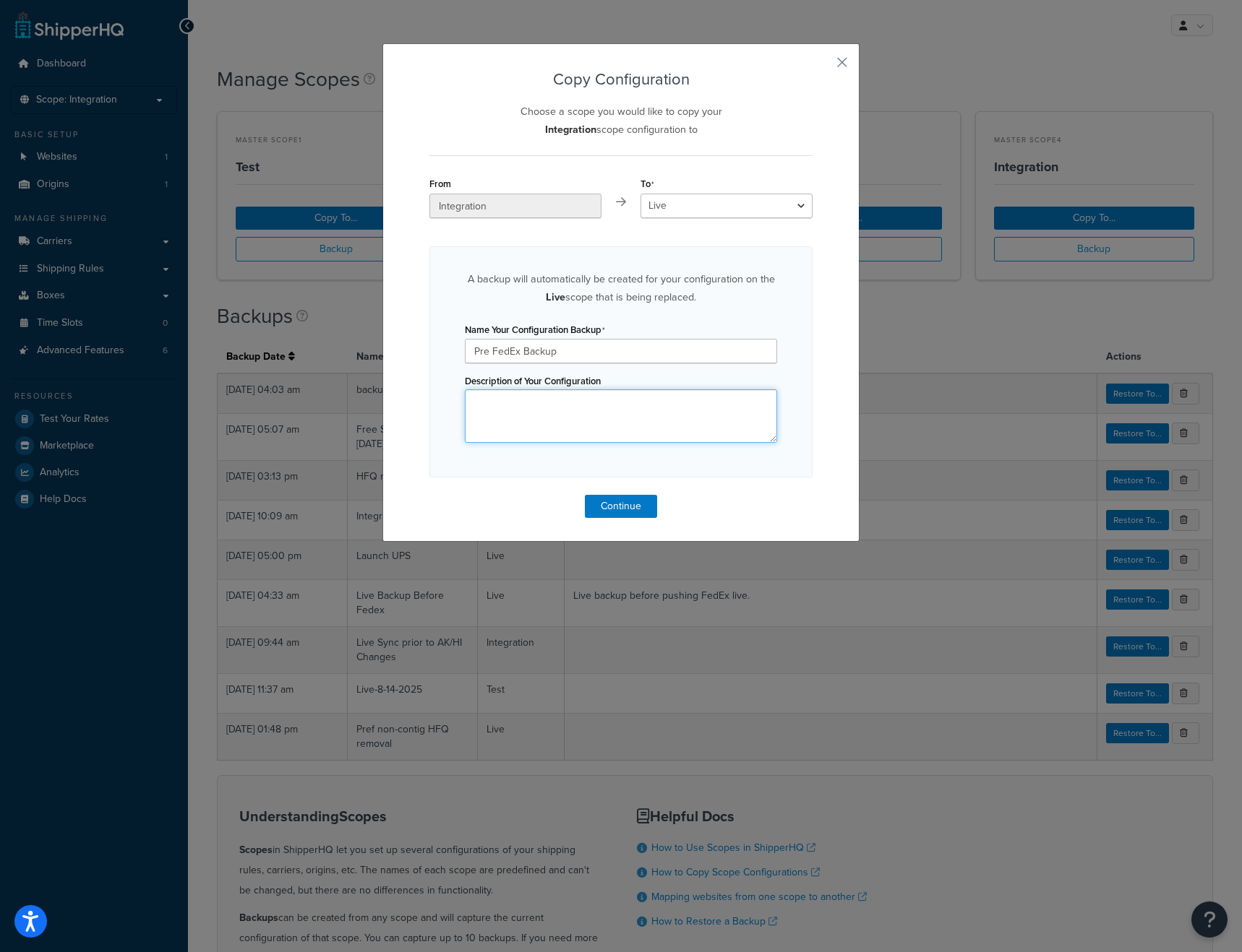
paste textarea "Pre FedEx Backup"
type textarea "Pre FedEx Backup"
click at [611, 508] on button "Continue" at bounding box center [620, 506] width 72 height 23
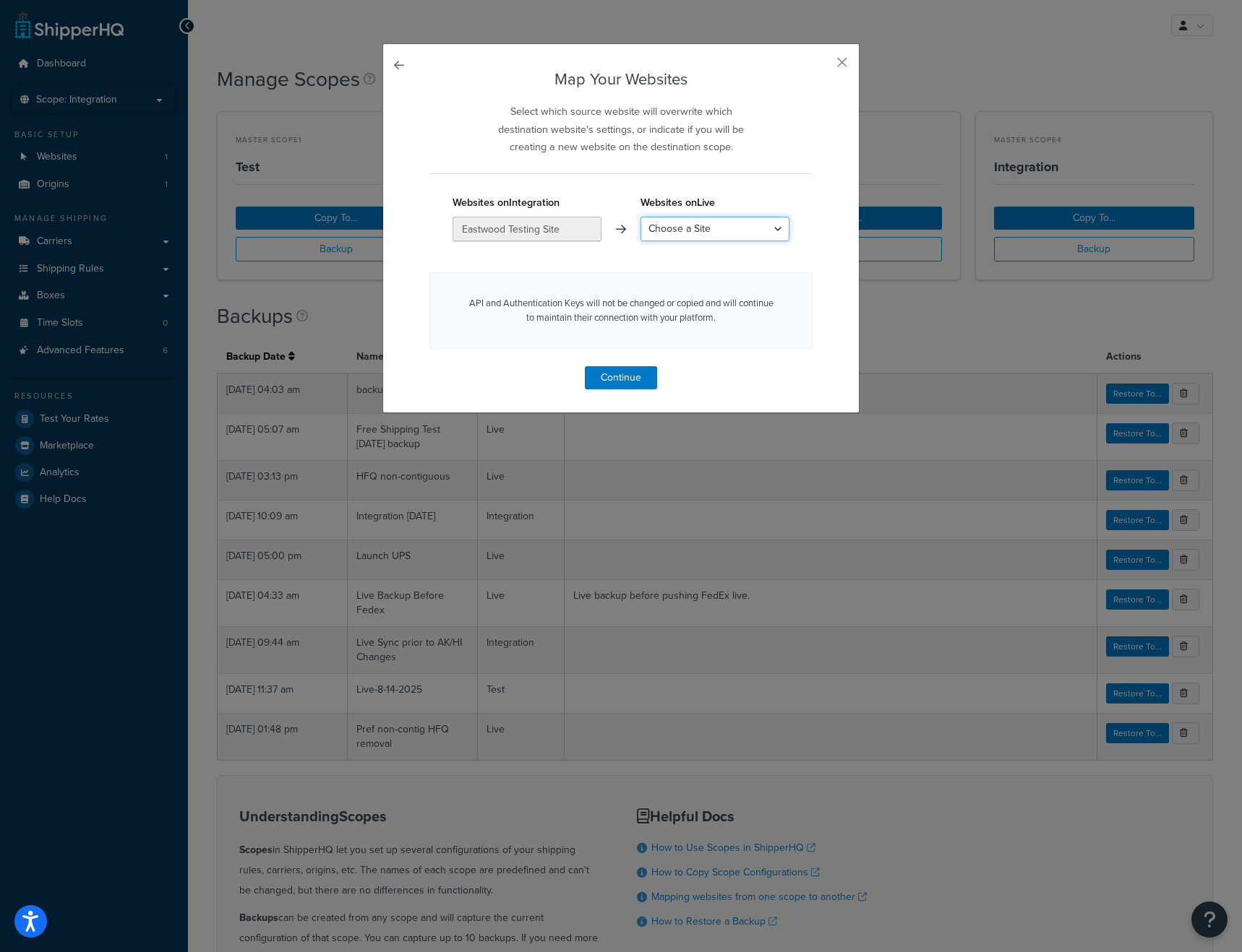
click at [730, 238] on select "Choose a Site Eastwood Live Site Create a New Site" at bounding box center [715, 229] width 149 height 25
select select "Eastwood Live Site"
click at [641, 217] on select "Choose a Site Eastwood Live Site Create a New Site" at bounding box center [715, 229] width 149 height 25
click at [612, 377] on button "Continue" at bounding box center [620, 377] width 72 height 23
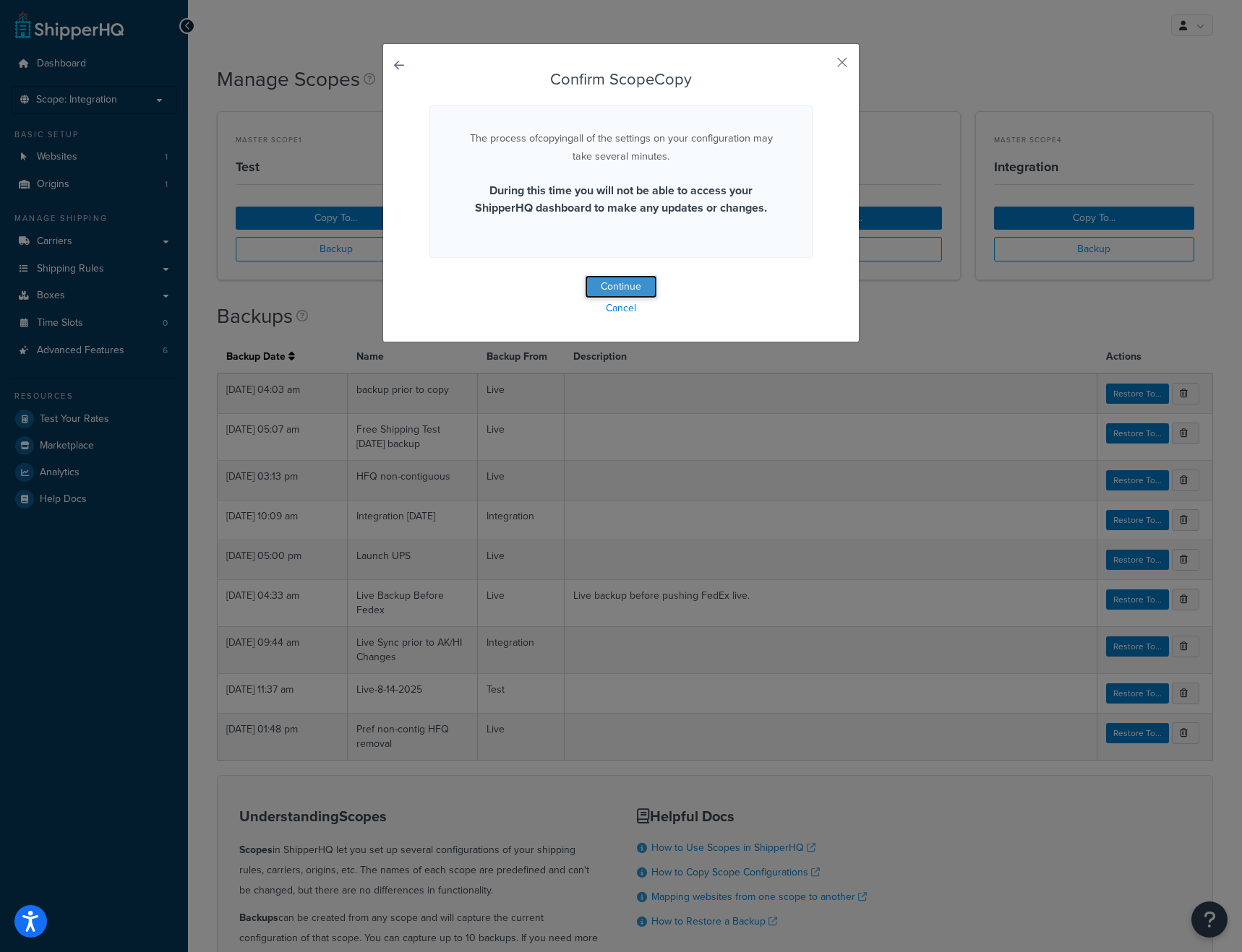
click at [619, 281] on button "Continue" at bounding box center [620, 286] width 72 height 23
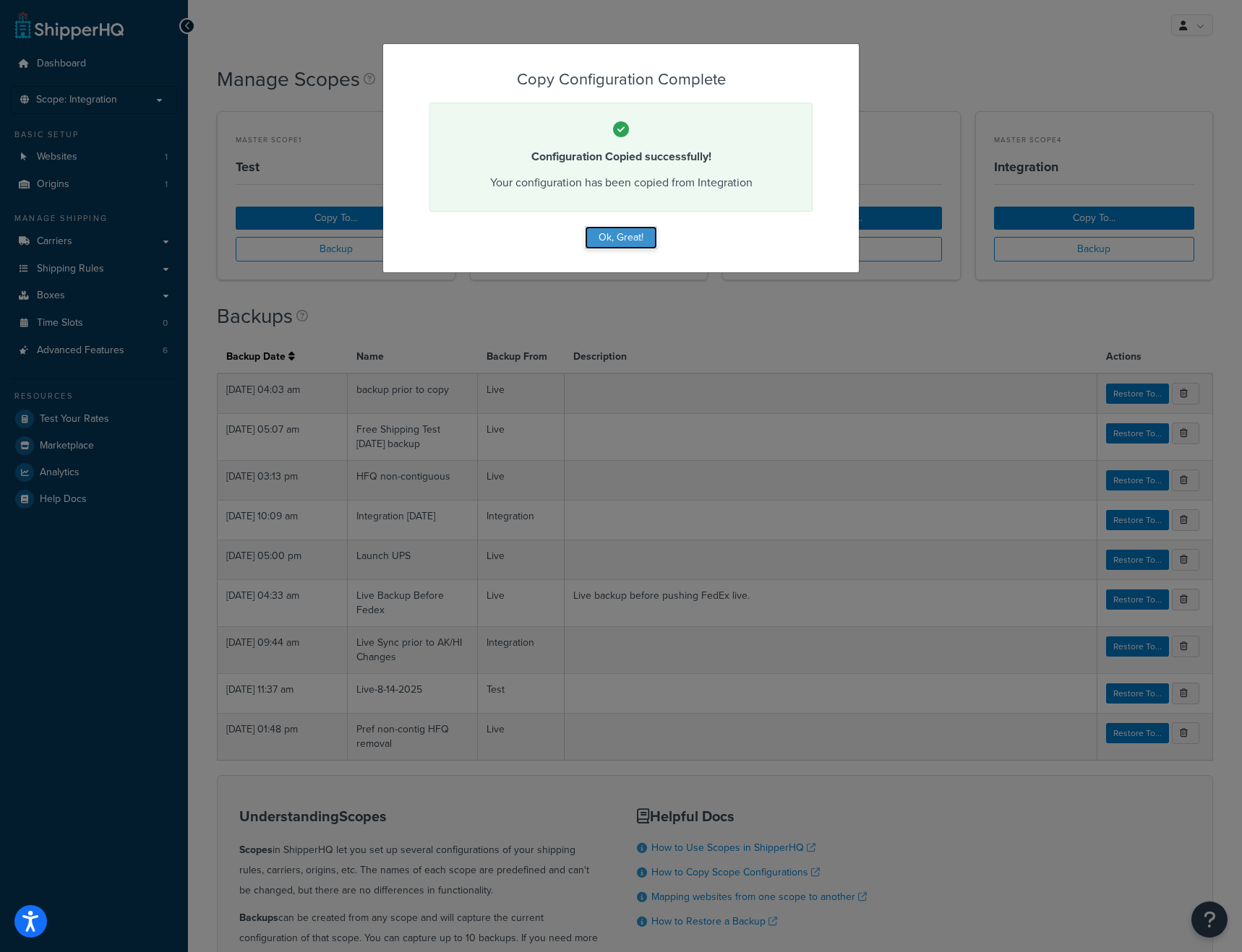
click at [616, 246] on button "Ok, Great!" at bounding box center [620, 237] width 72 height 23
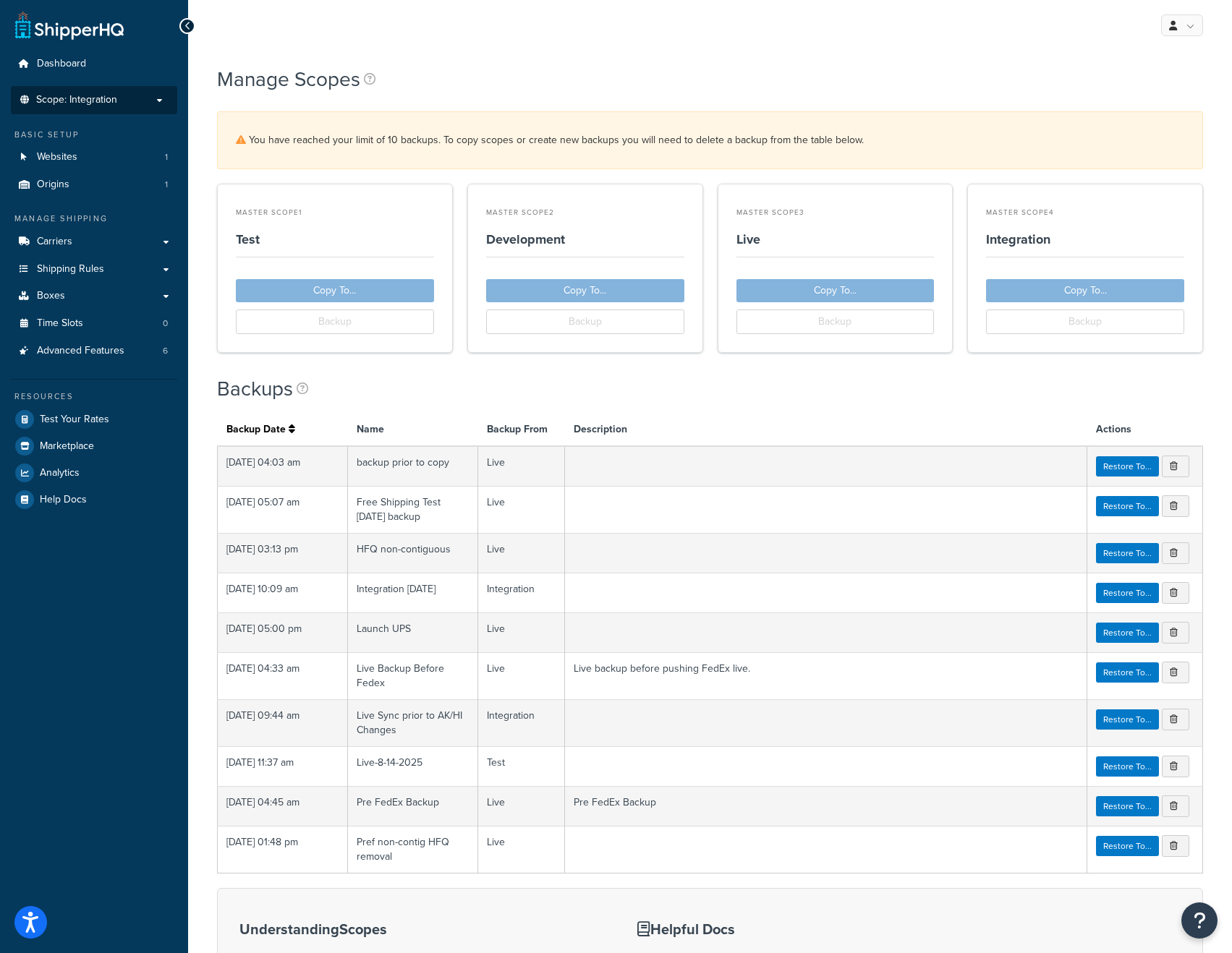
click at [118, 102] on p "Scope: Integration" at bounding box center [94, 100] width 153 height 12
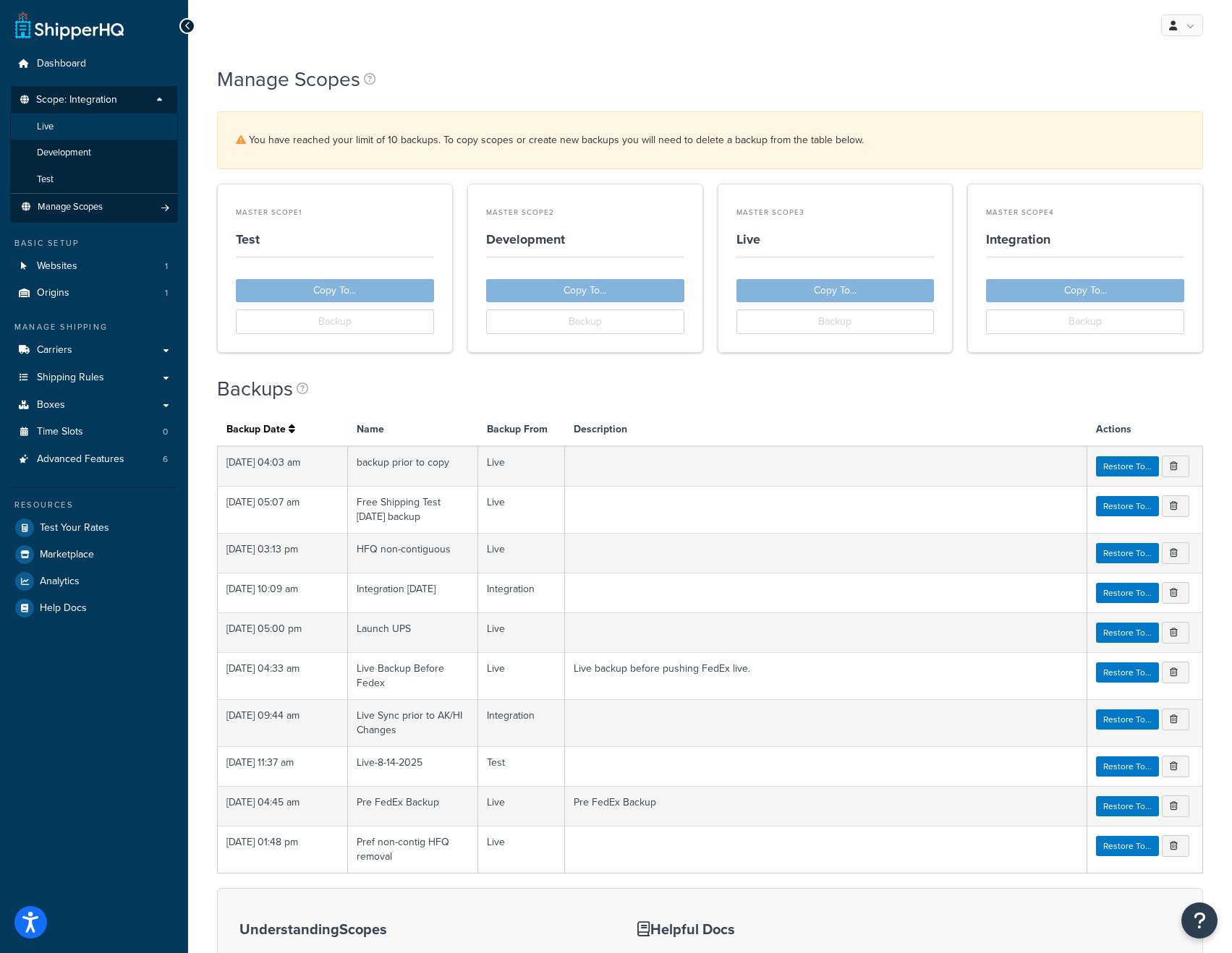
click at [82, 128] on li "Live" at bounding box center [94, 126] width 168 height 27
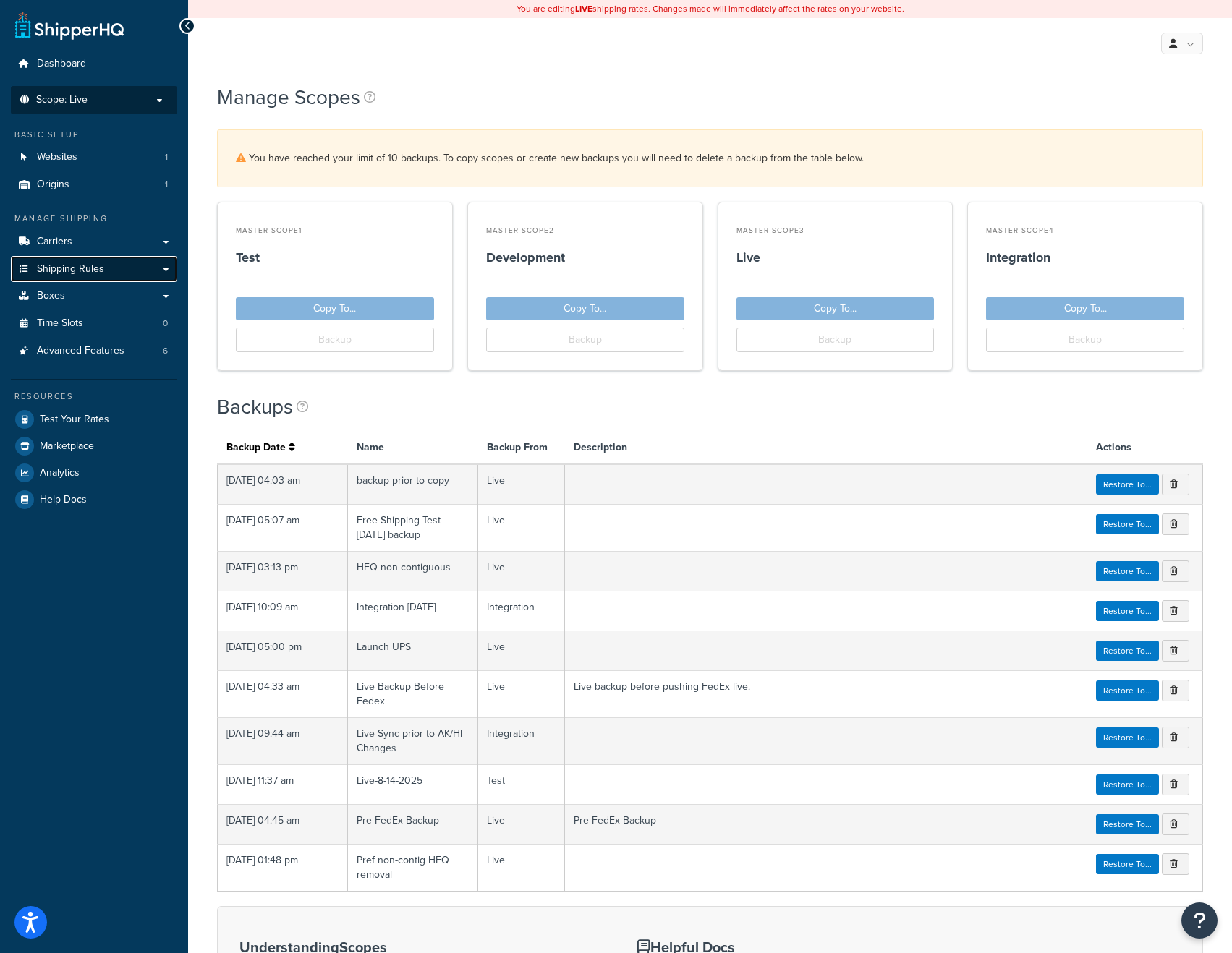
click at [90, 268] on span "Shipping Rules" at bounding box center [70, 269] width 67 height 12
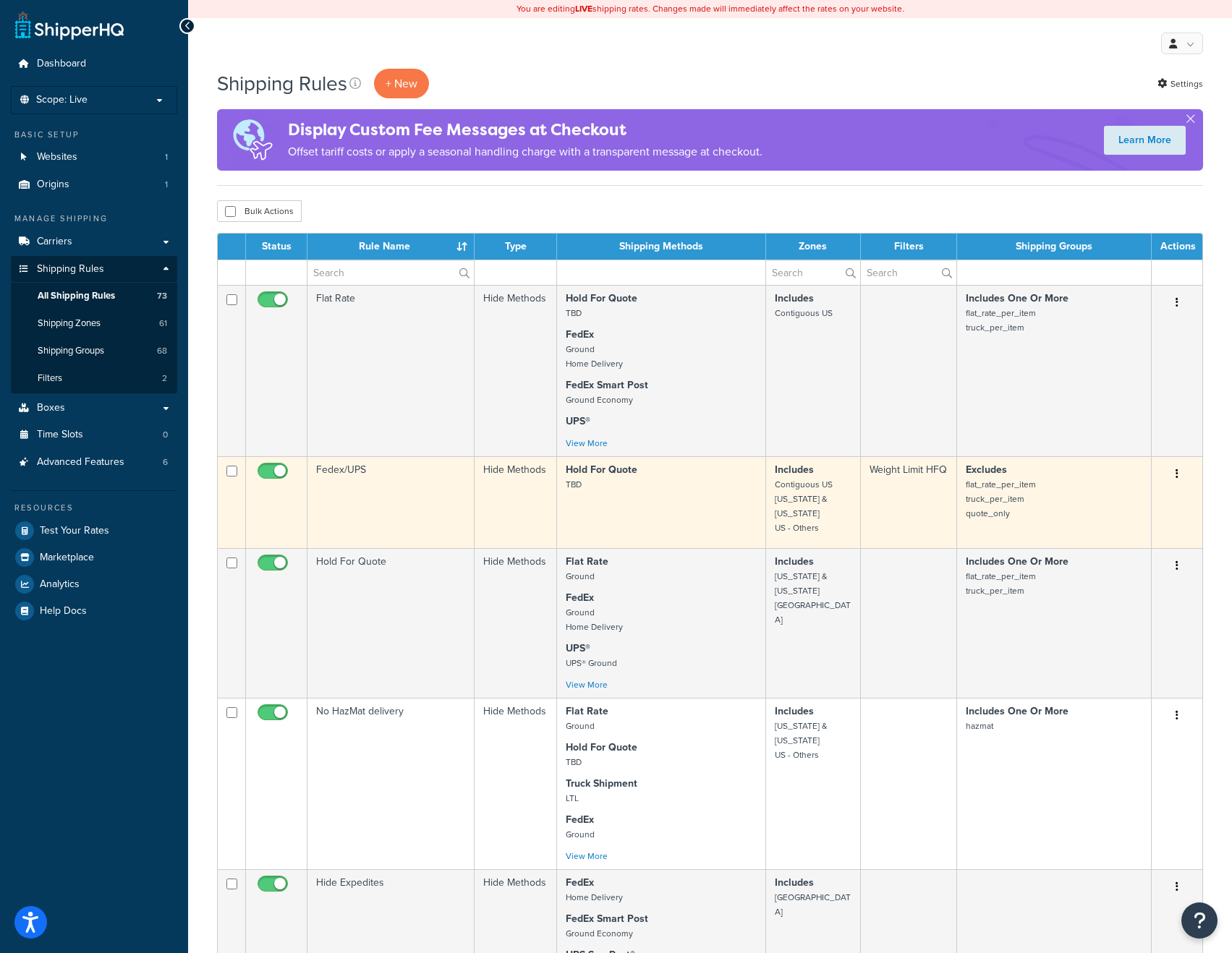
click at [525, 501] on td "Hide Methods" at bounding box center [516, 502] width 83 height 92
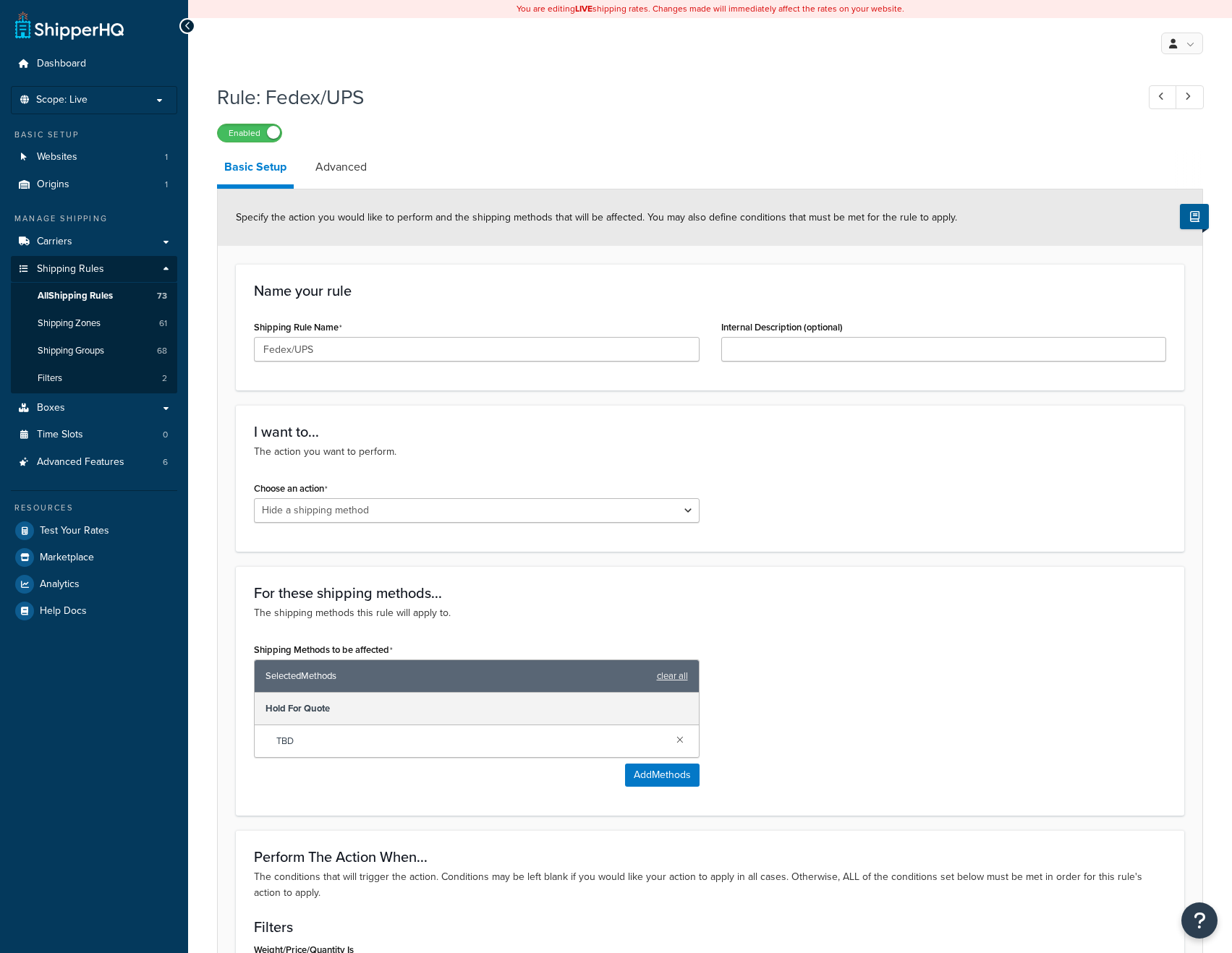
select select "HIDE"
click at [58, 375] on span "Filters" at bounding box center [49, 379] width 25 height 12
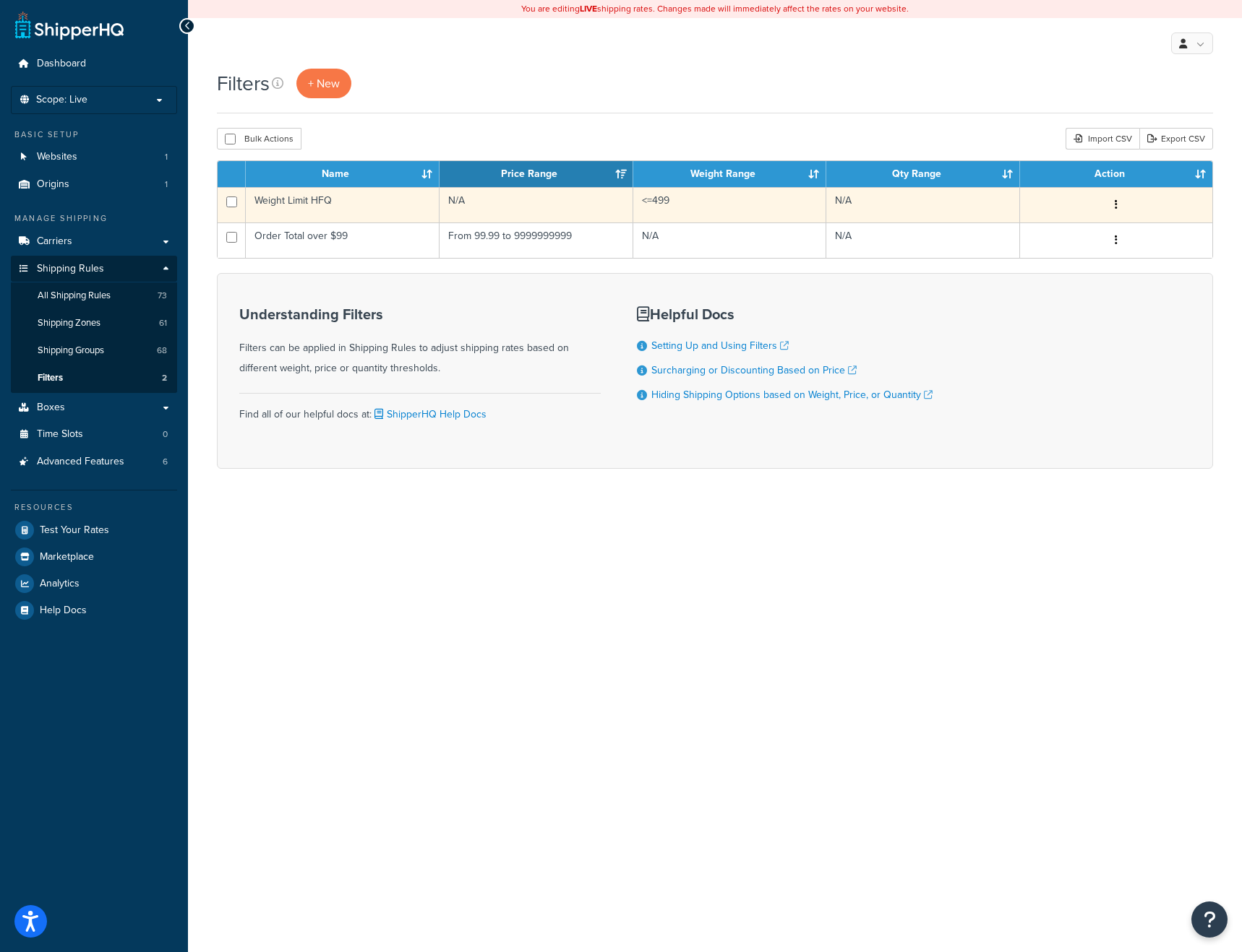
click at [334, 204] on td "Weight Limit HFQ" at bounding box center [342, 205] width 193 height 35
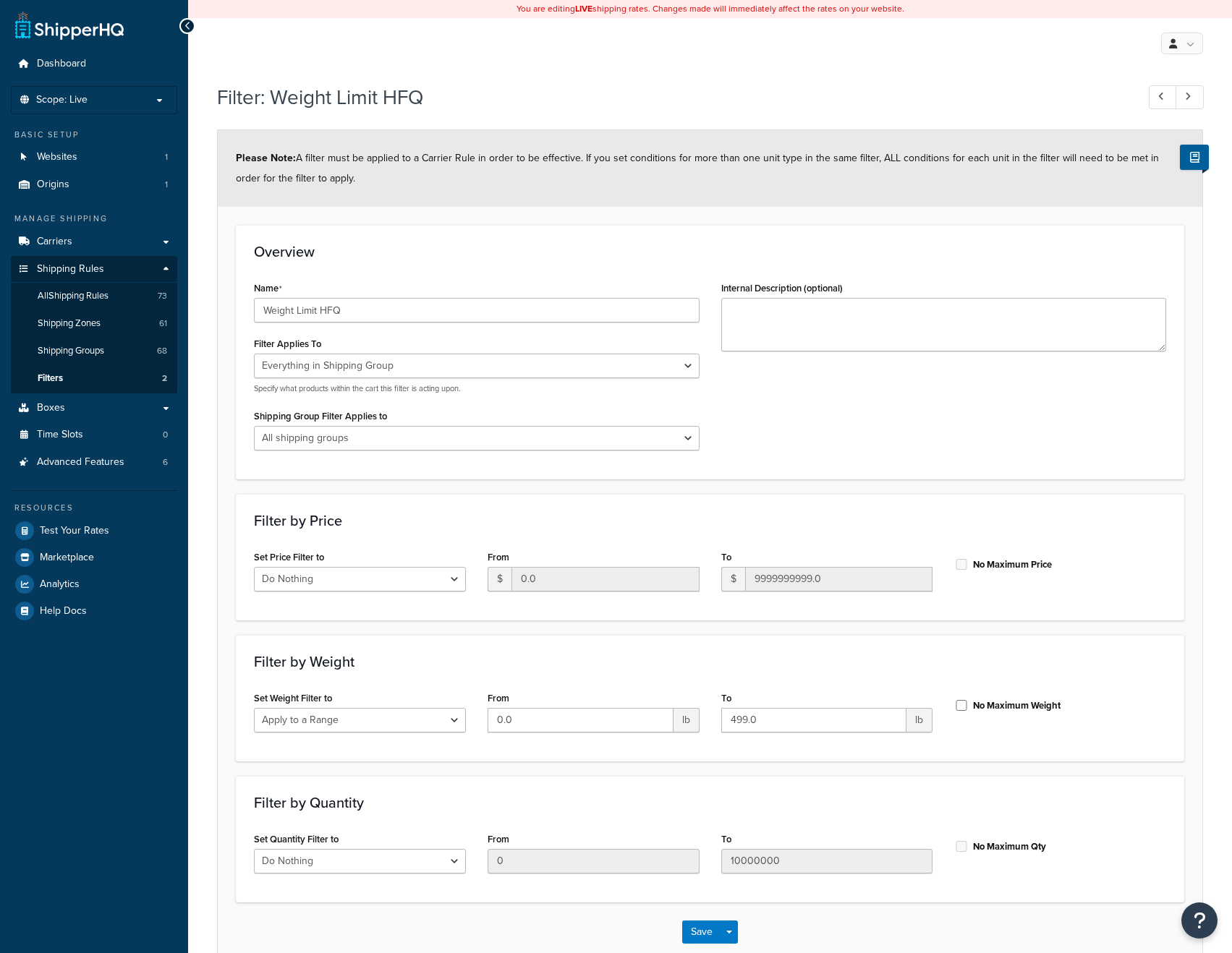
select select "SHIPPING_GROUP"
select select "range"
click at [79, 294] on span "All Shipping Rules" at bounding box center [73, 296] width 71 height 12
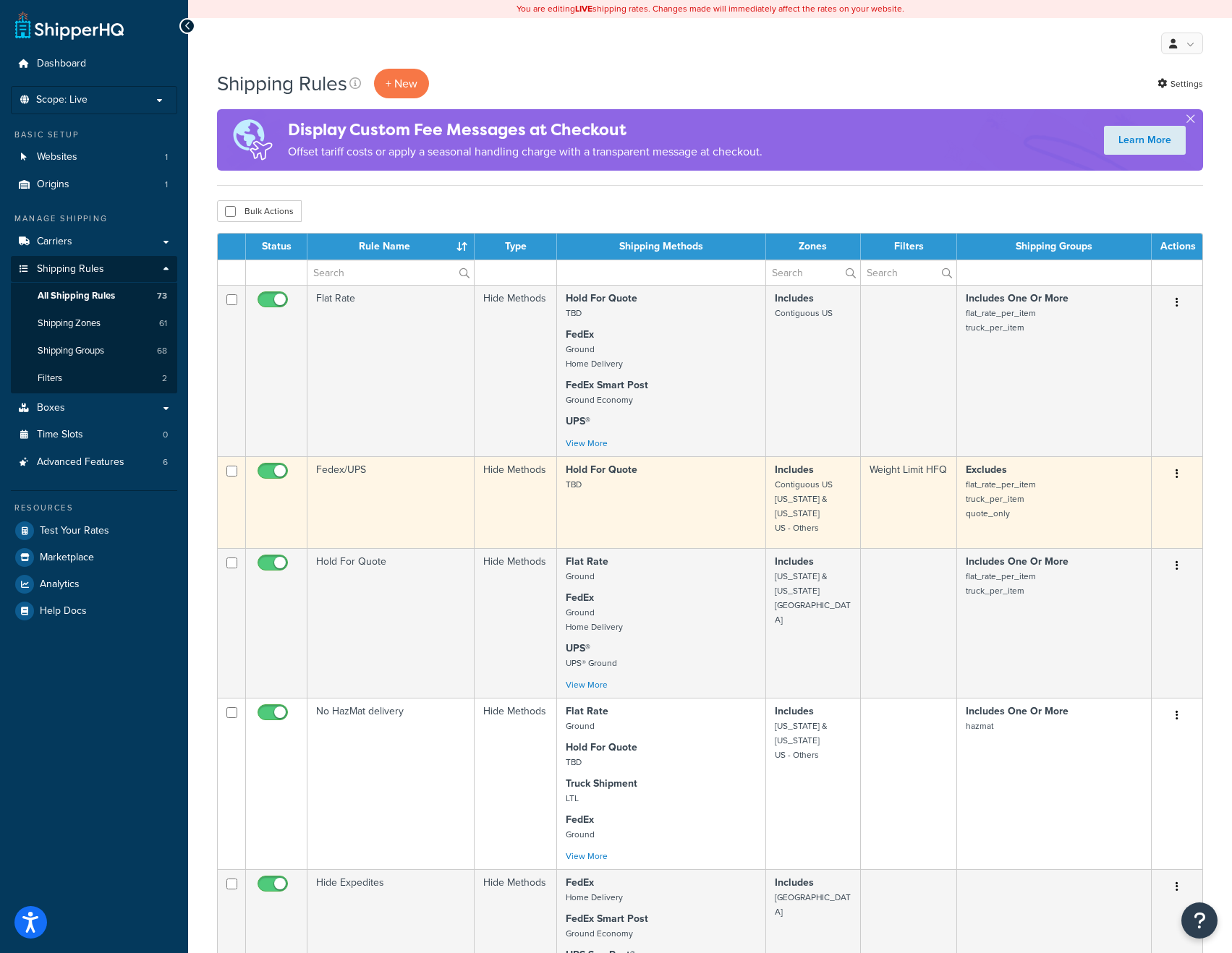
click at [645, 511] on td "Hold For Quote TBD" at bounding box center [662, 502] width 209 height 92
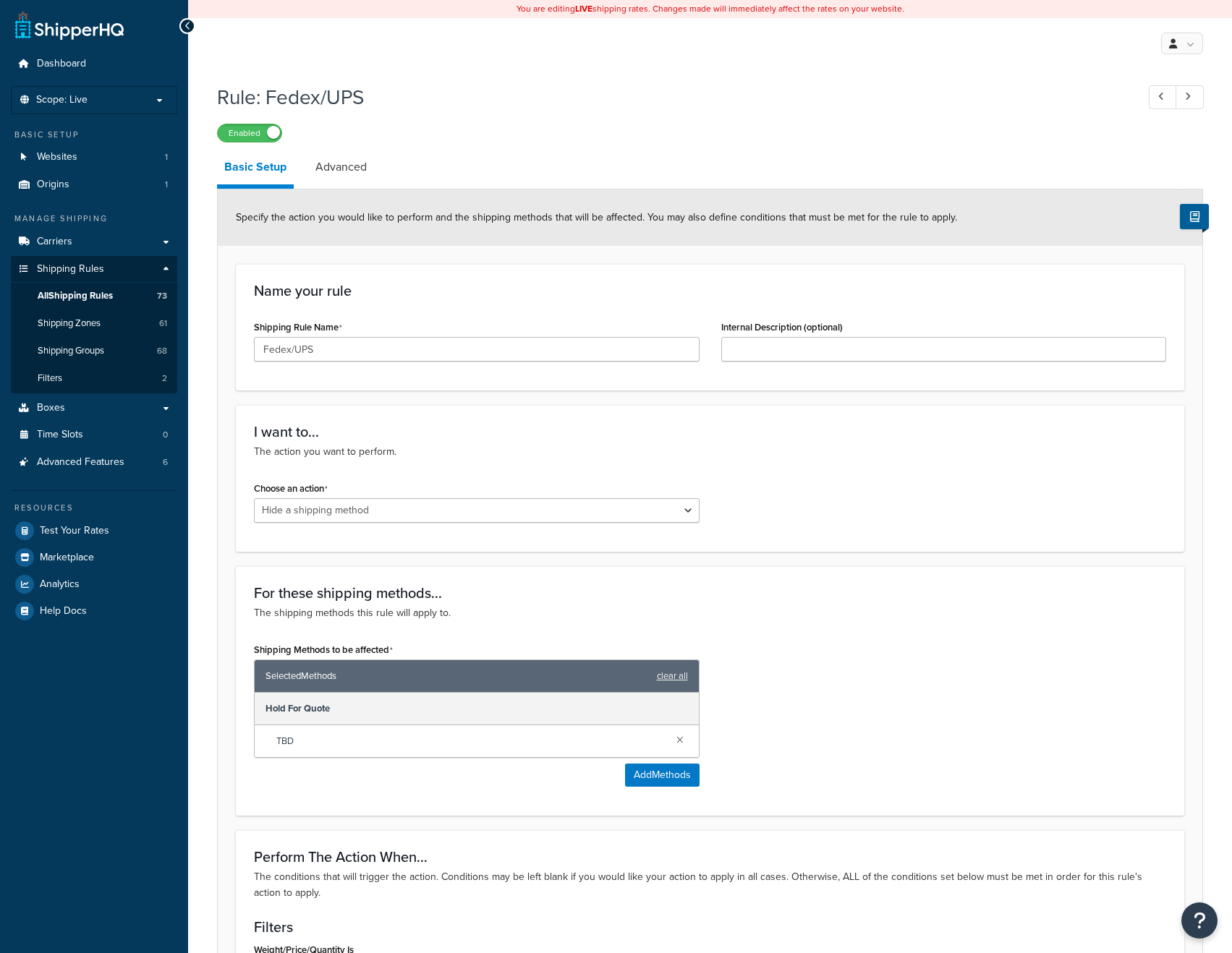
select select "HIDE"
click at [356, 170] on link "Advanced" at bounding box center [340, 167] width 66 height 35
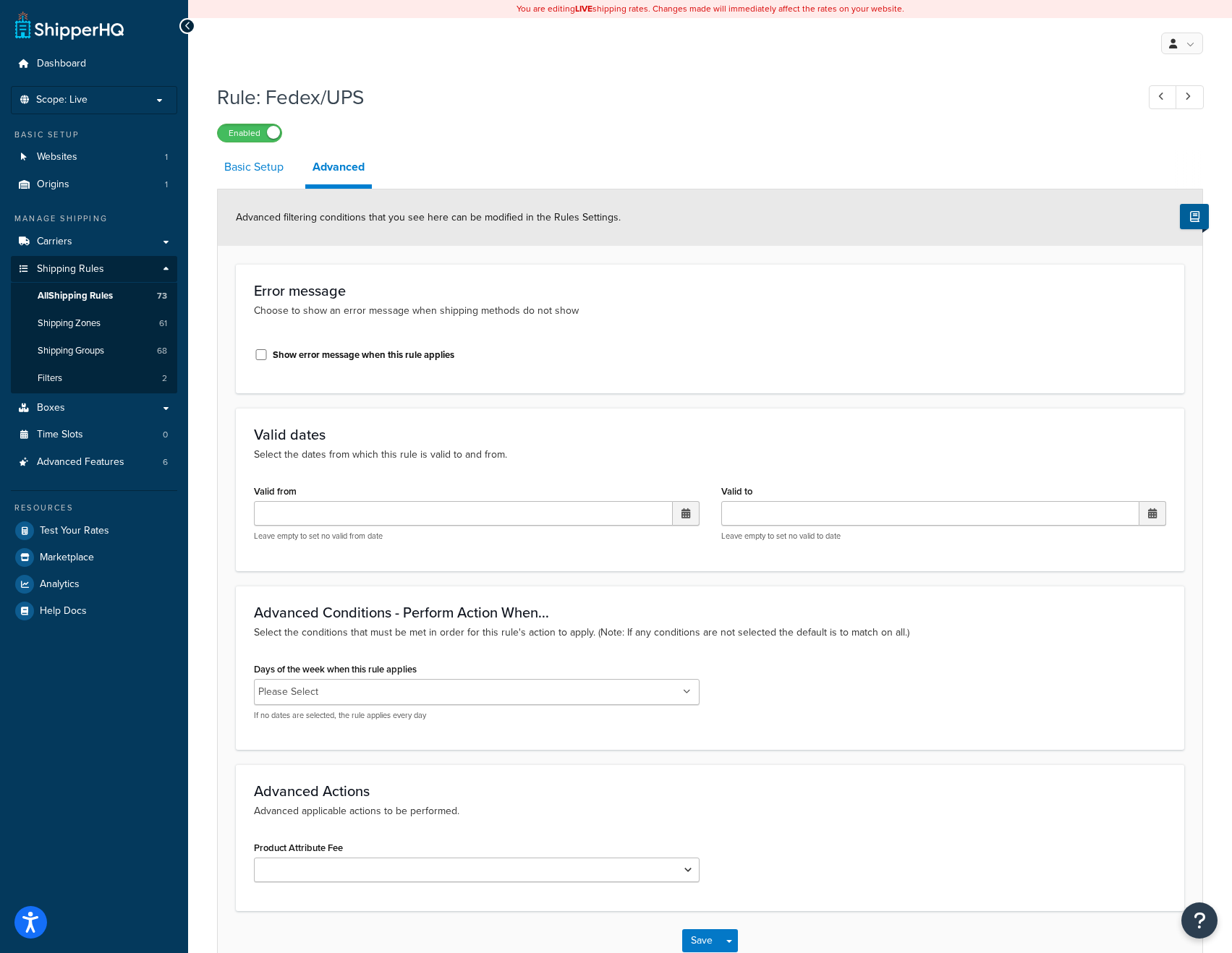
click at [271, 165] on link "Basic Setup" at bounding box center [254, 167] width 74 height 35
select select "HIDE"
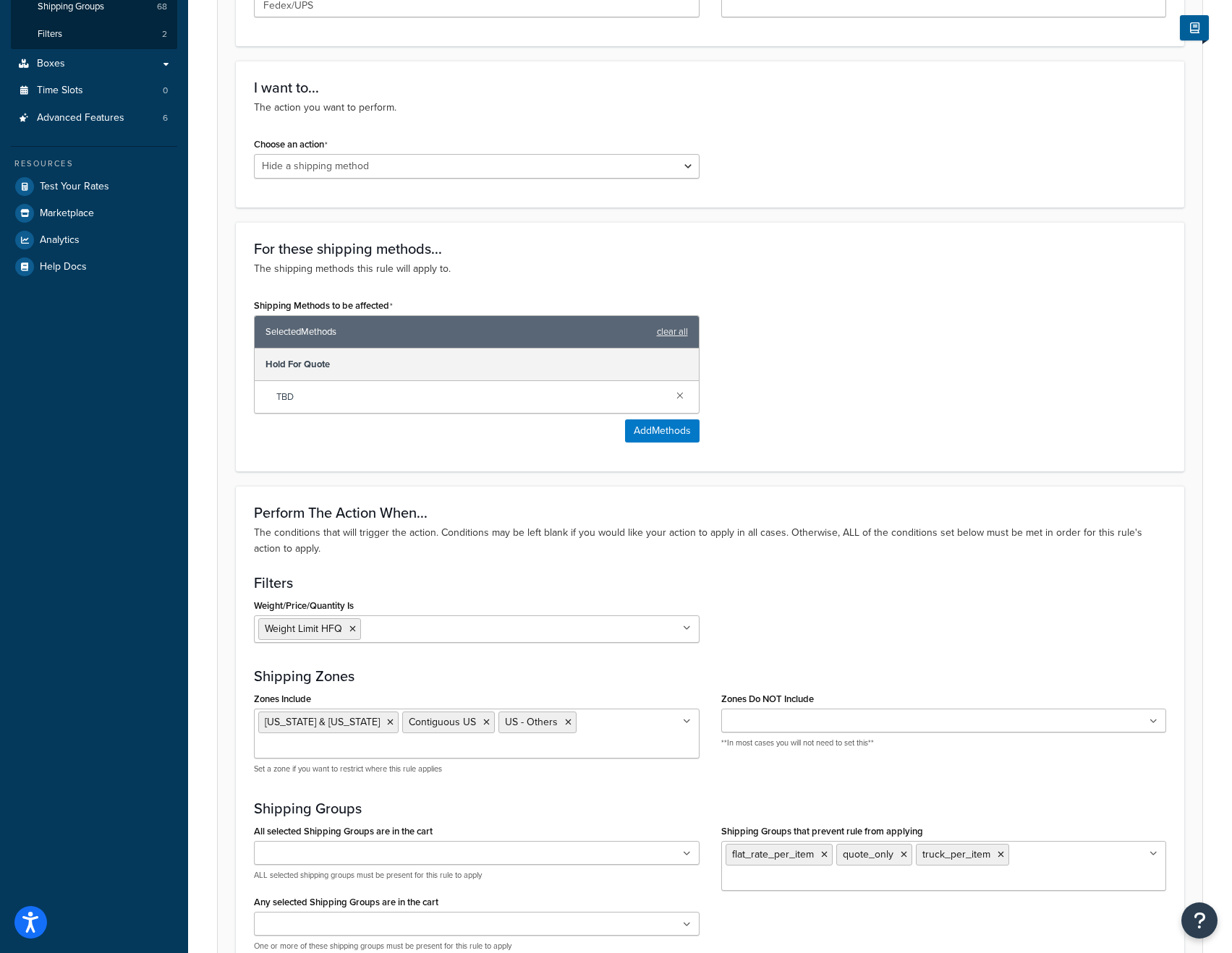
scroll to position [289, 0]
